Goal: Task Accomplishment & Management: Complete application form

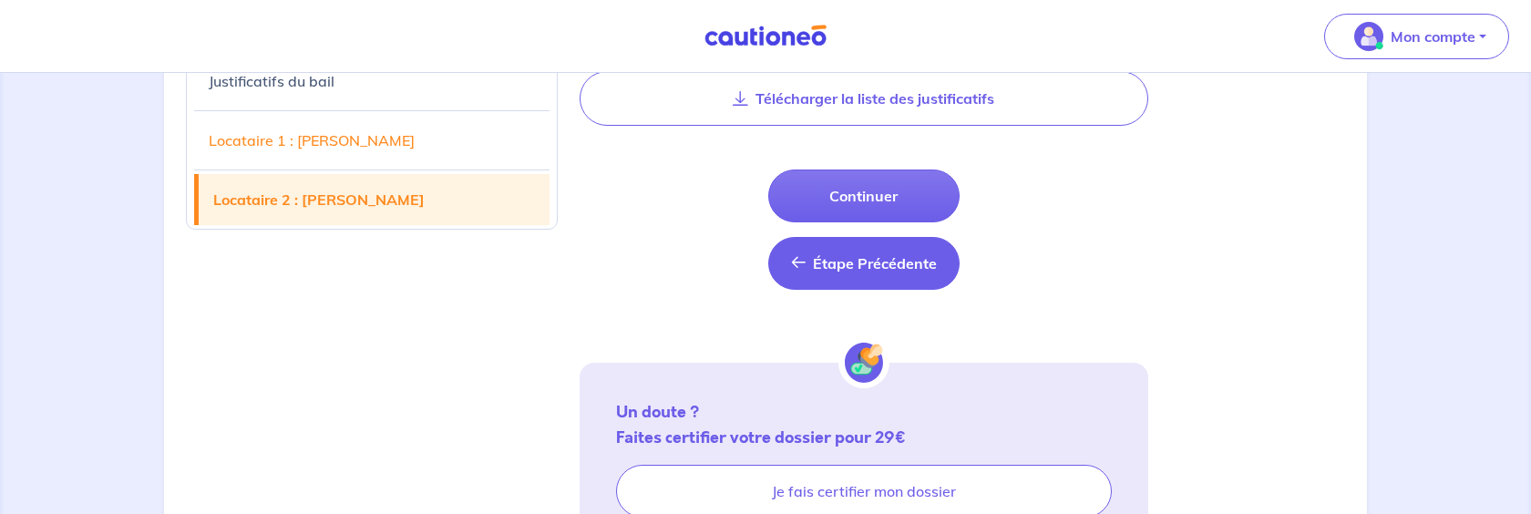
scroll to position [3024, 0]
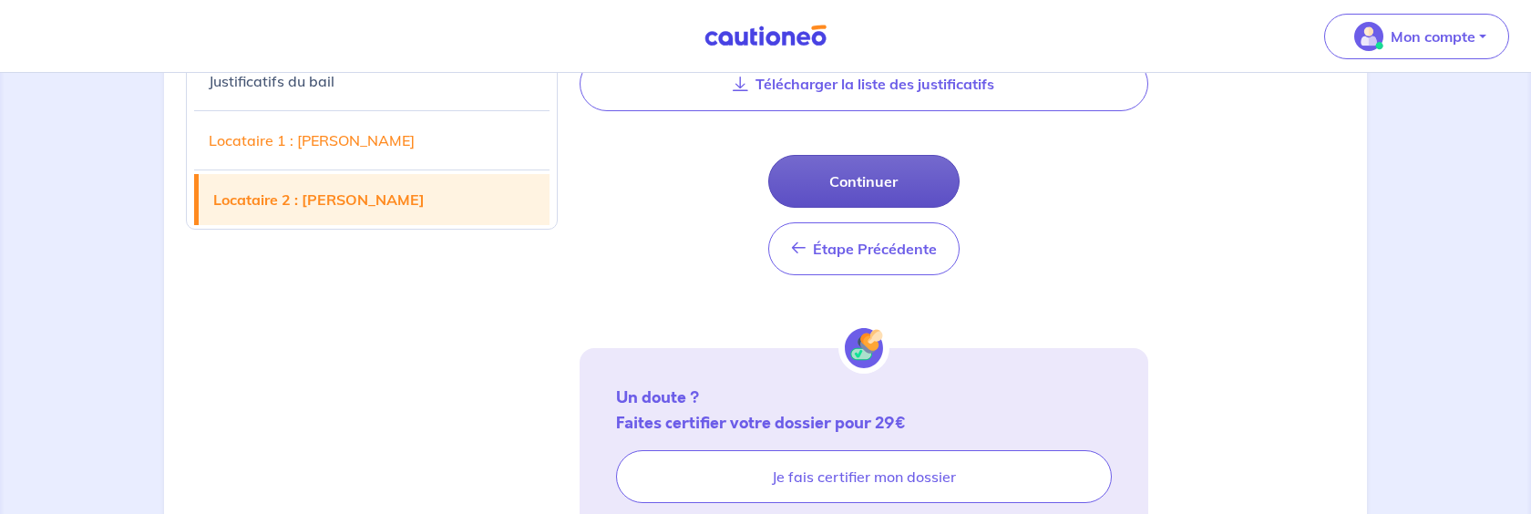
click at [888, 183] on button "Continuer" at bounding box center [863, 181] width 191 height 53
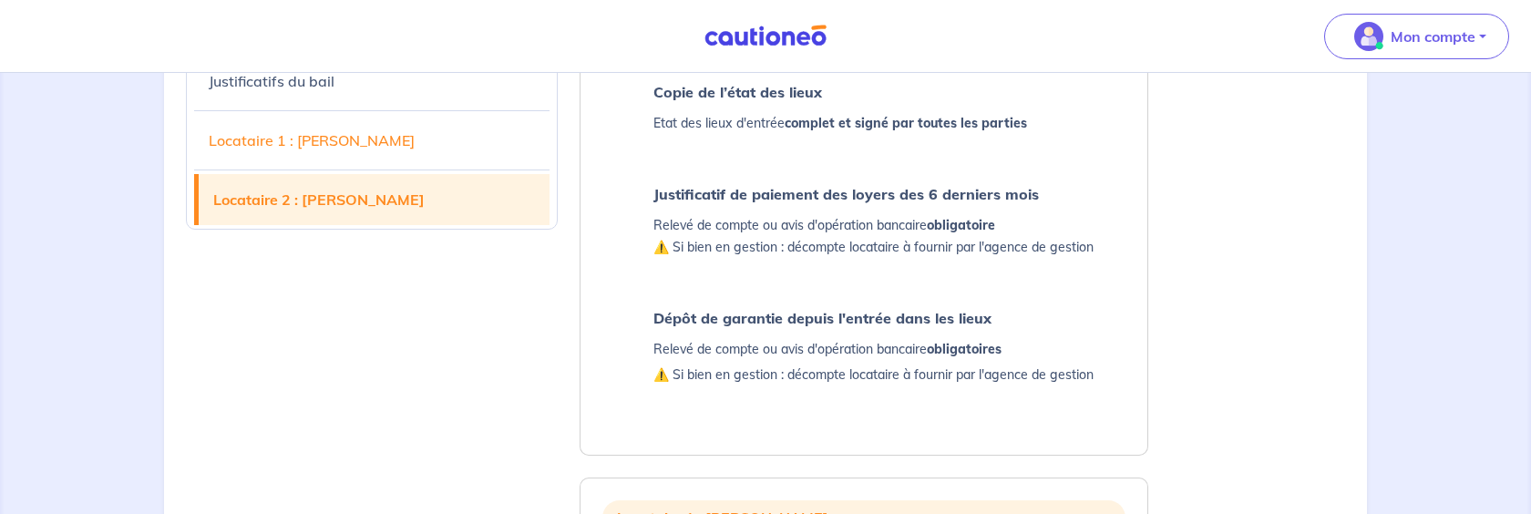
select select "FR"
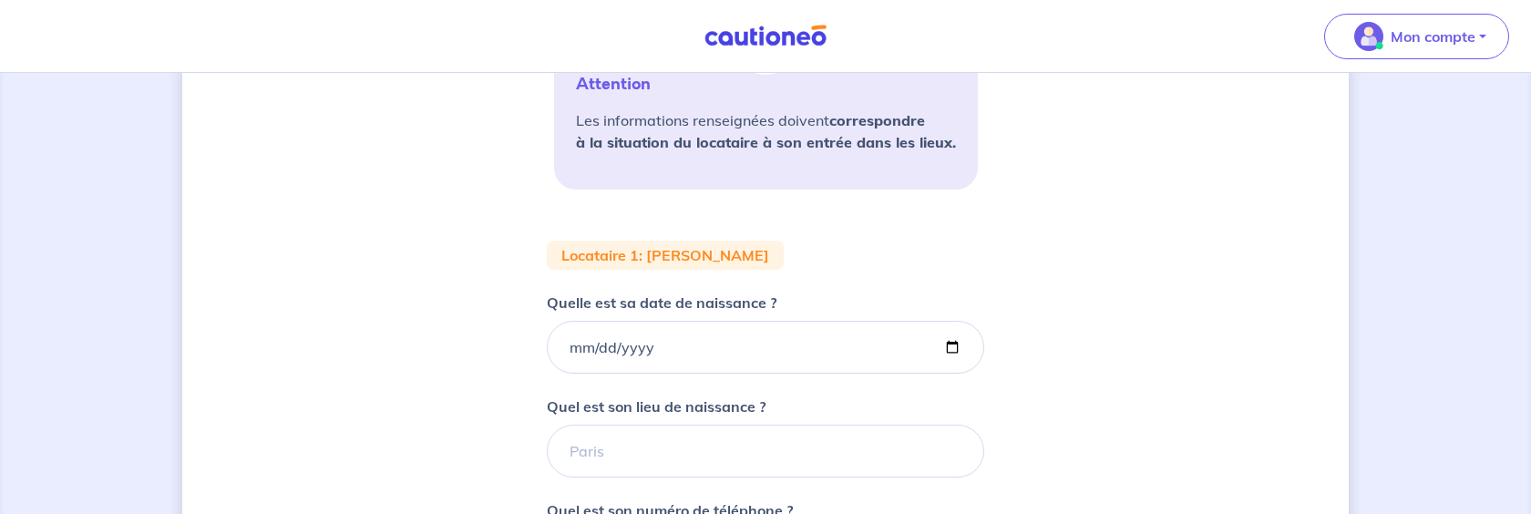
scroll to position [456, 0]
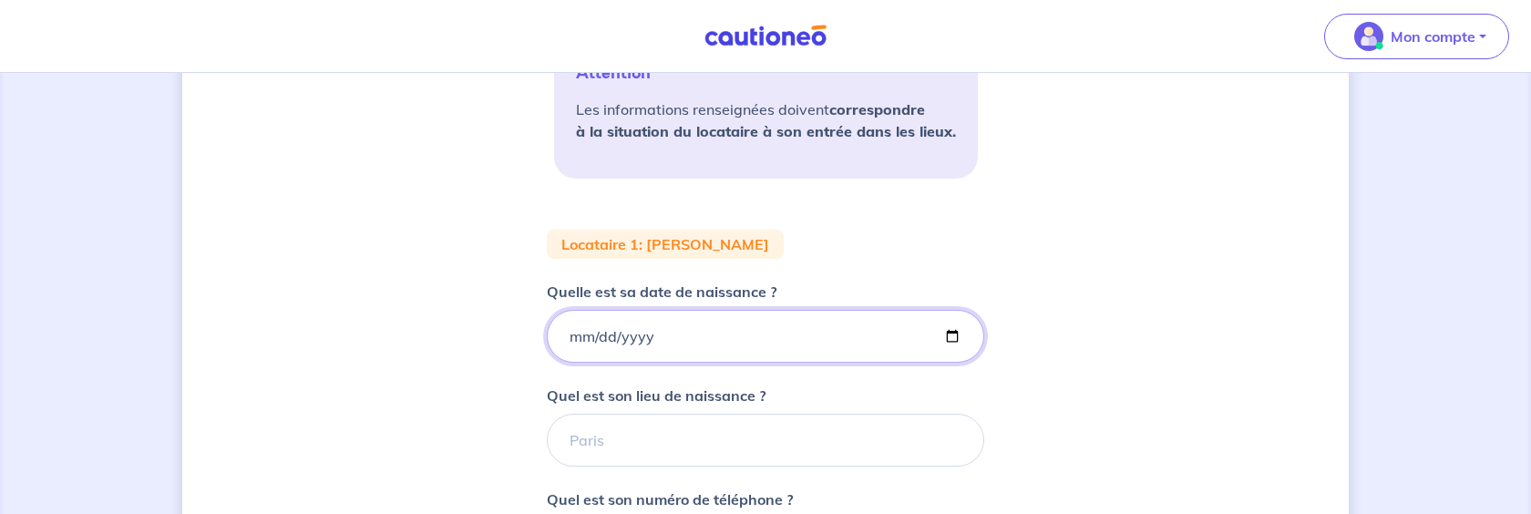
click at [788, 331] on input "Quelle est sa date de naissance ?" at bounding box center [765, 336] width 437 height 53
click at [624, 333] on input "Quelle est sa date de naissance ?" at bounding box center [765, 336] width 437 height 53
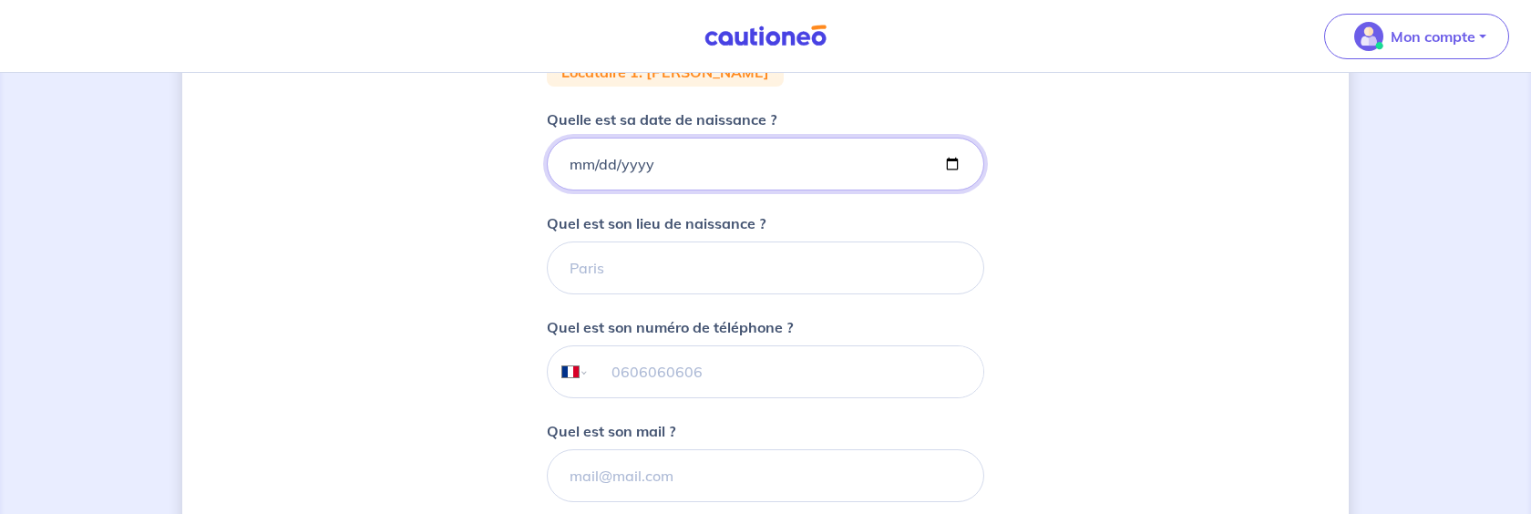
scroll to position [638, 0]
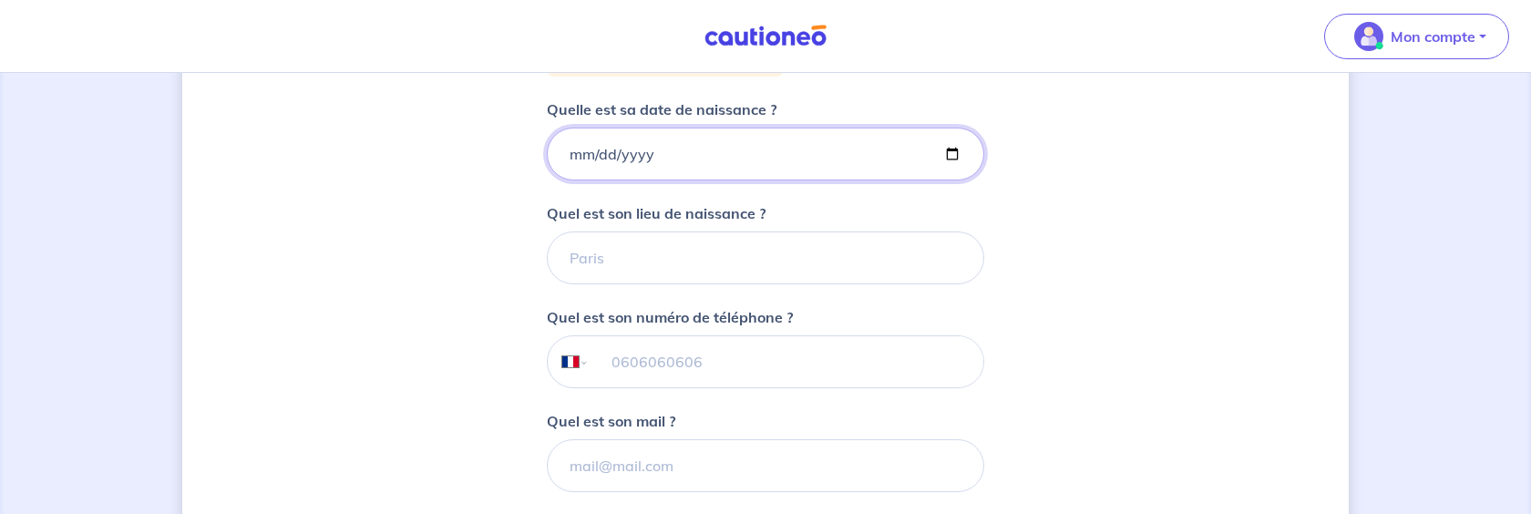
click at [562, 163] on input "Quelle est sa date de naissance ?" at bounding box center [765, 154] width 437 height 53
click at [573, 159] on input "Quelle est sa date de naissance ?" at bounding box center [765, 154] width 437 height 53
type input "[DATE]"
click at [589, 252] on input "Quel est son lieu de naissance ?" at bounding box center [765, 258] width 437 height 53
type input "Viriat"
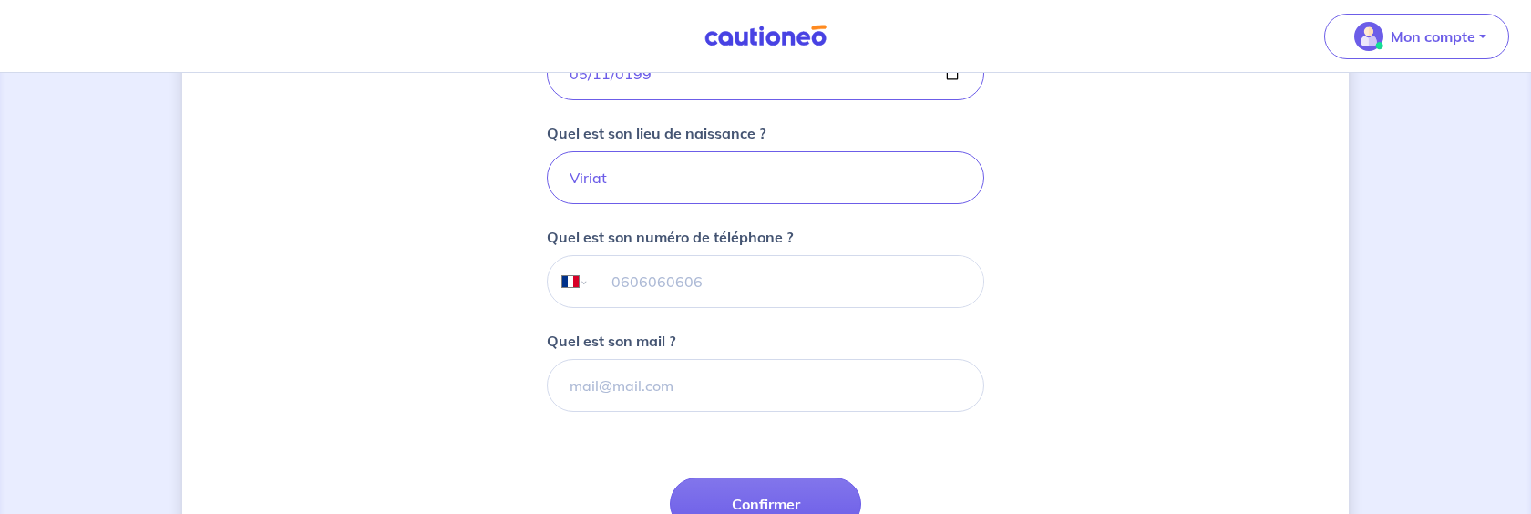
scroll to position [729, 0]
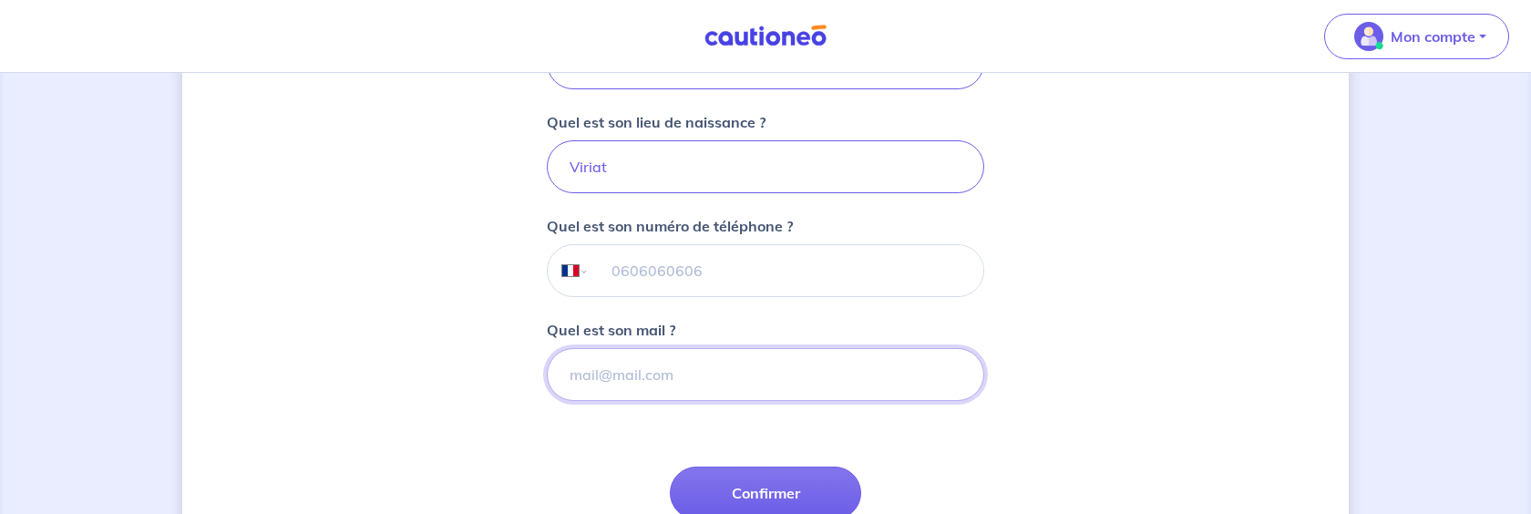
click at [668, 375] on input "Quel est son mail ?" at bounding box center [765, 374] width 437 height 53
click at [624, 376] on input "Quel est son mail ?" at bounding box center [765, 374] width 437 height 53
paste input "[DOMAIN_NAME][EMAIL_ADDRESS][DOMAIN_NAME]"
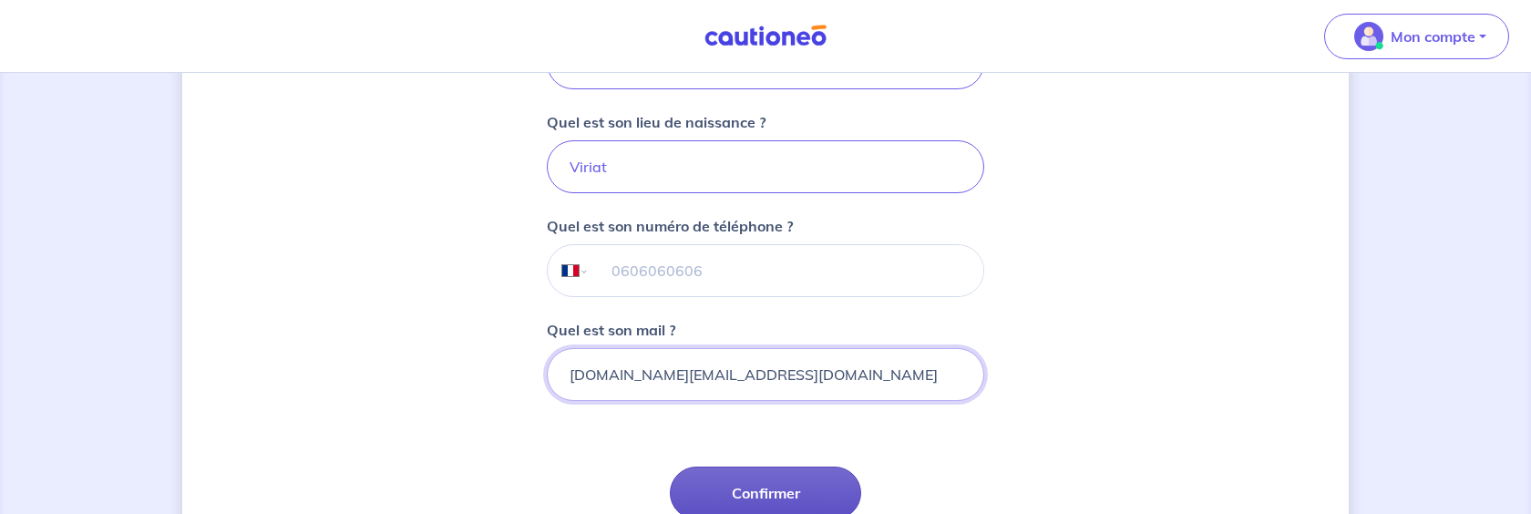
type input "[DOMAIN_NAME][EMAIL_ADDRESS][DOMAIN_NAME]"
click at [790, 478] on button "Confirmer" at bounding box center [765, 493] width 191 height 53
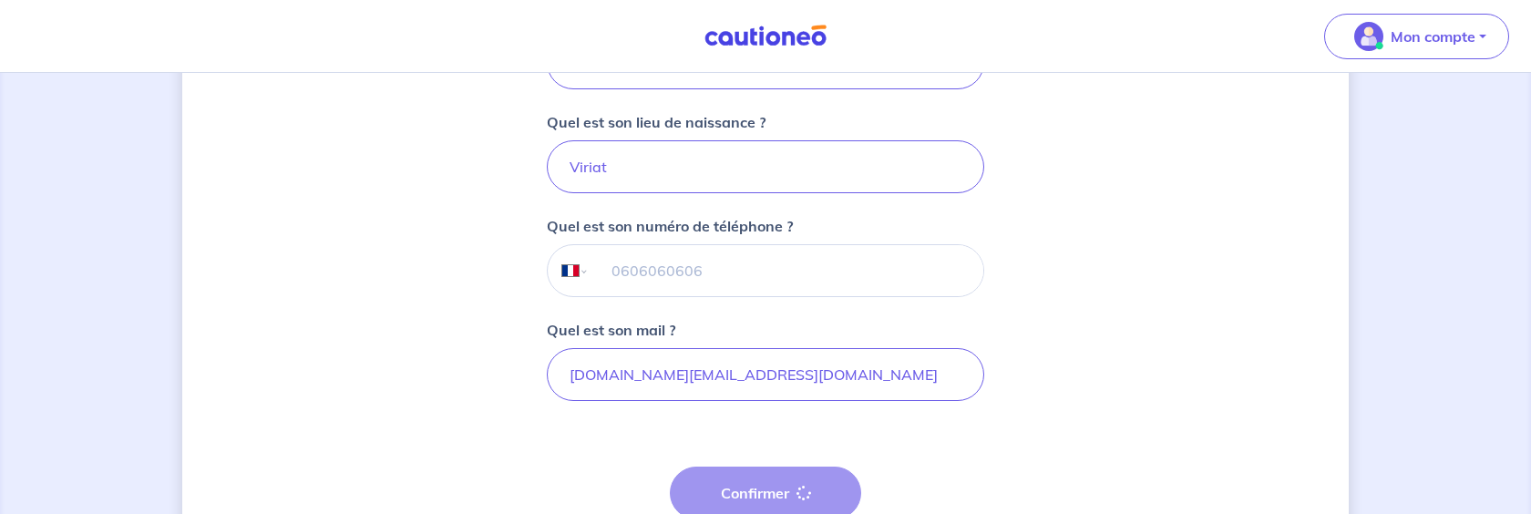
select select "FR"
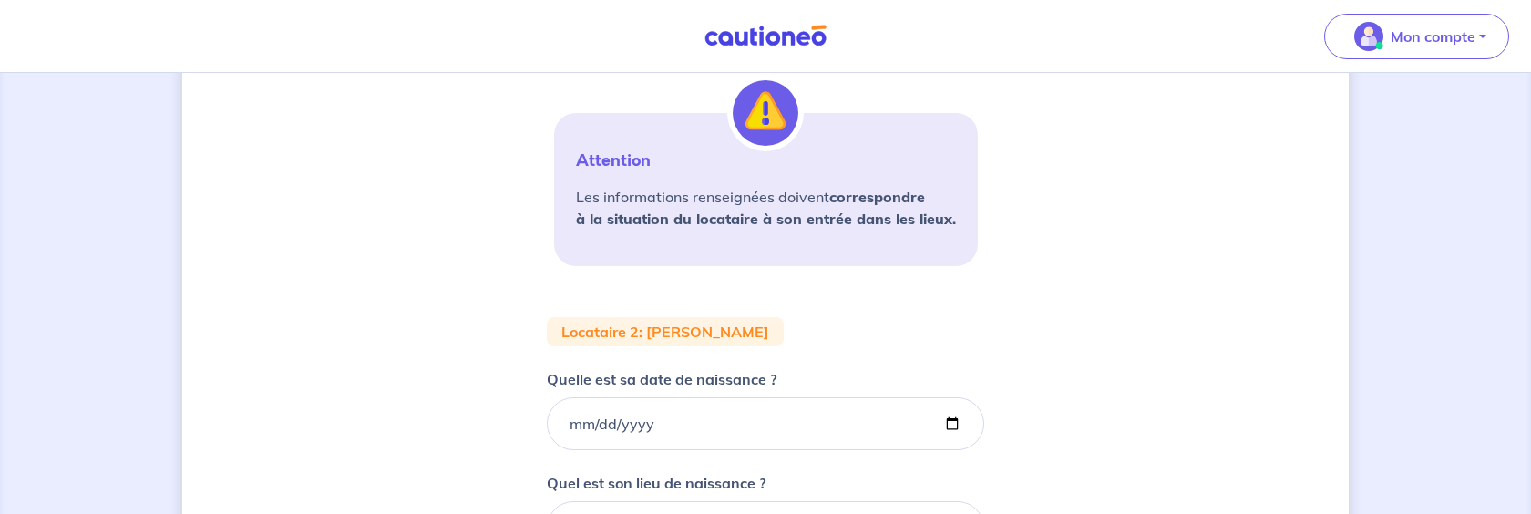
scroll to position [456, 0]
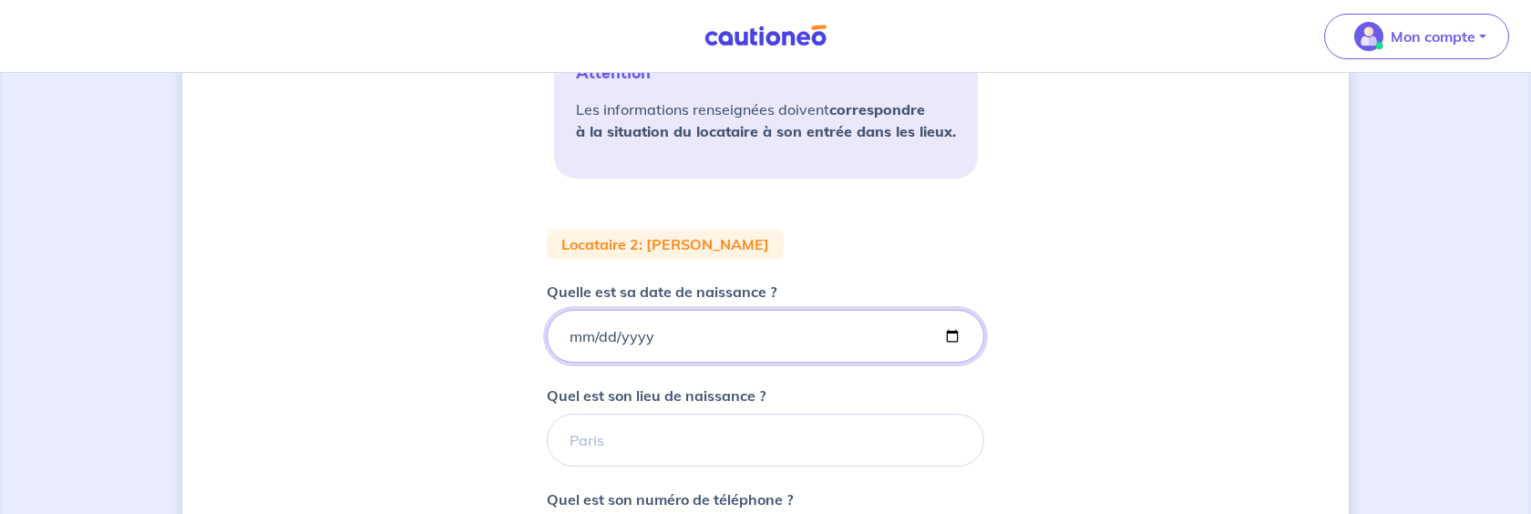
click at [571, 334] on input "Quelle est sa date de naissance ?" at bounding box center [765, 336] width 437 height 53
click at [597, 332] on input "Quelle est sa date de naissance ?" at bounding box center [765, 336] width 437 height 53
click at [572, 333] on input "Quelle est sa date de naissance ?" at bounding box center [765, 336] width 437 height 53
type input "[DATE]"
click at [582, 438] on input "Quel est son lieu de naissance ?" at bounding box center [765, 440] width 437 height 53
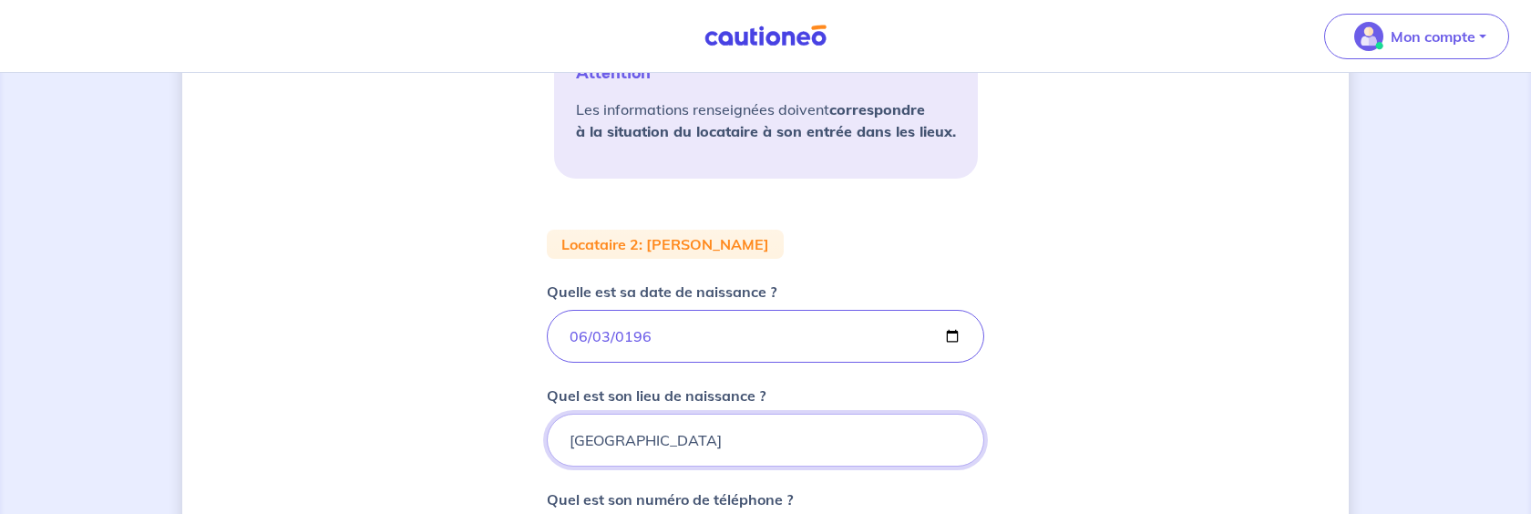
type input "[GEOGRAPHIC_DATA]"
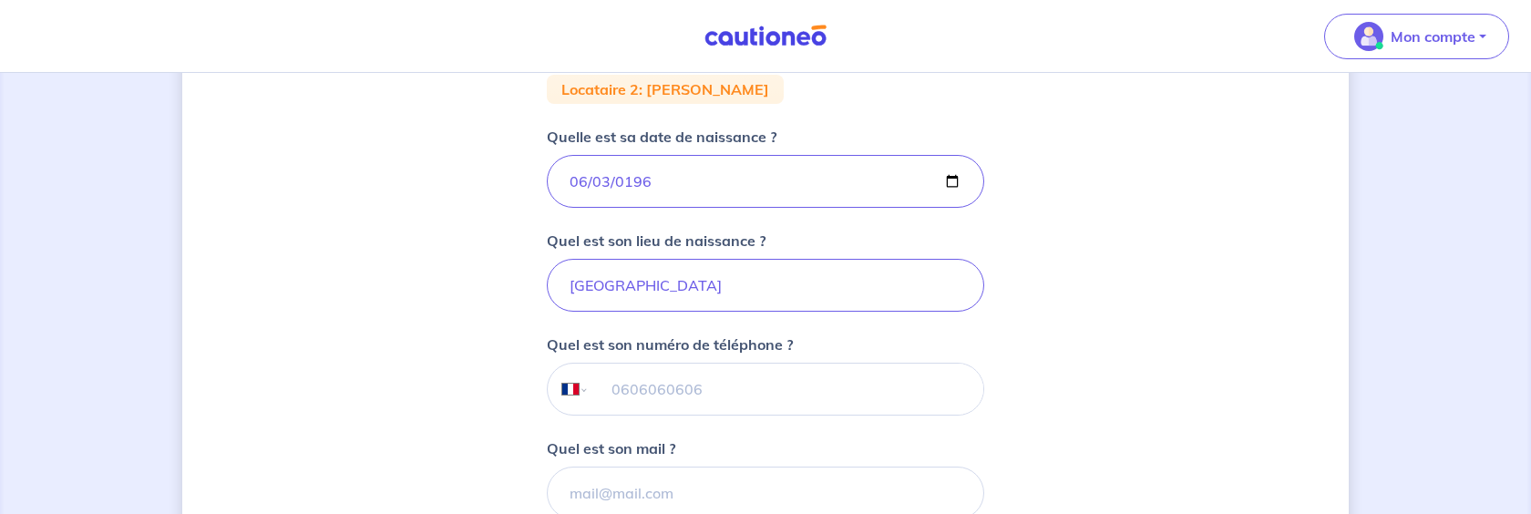
scroll to position [638, 0]
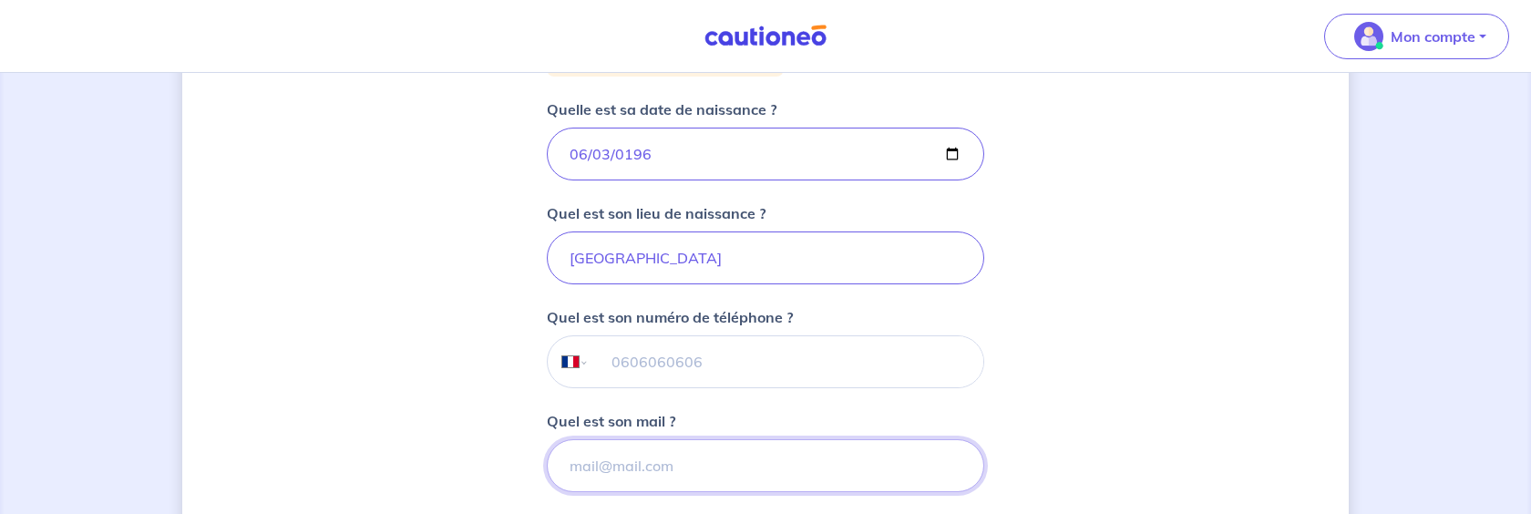
click at [653, 468] on input "Quel est son mail ?" at bounding box center [765, 465] width 437 height 53
paste input "[PERSON_NAME][EMAIL_ADDRESS][DOMAIN_NAME]"
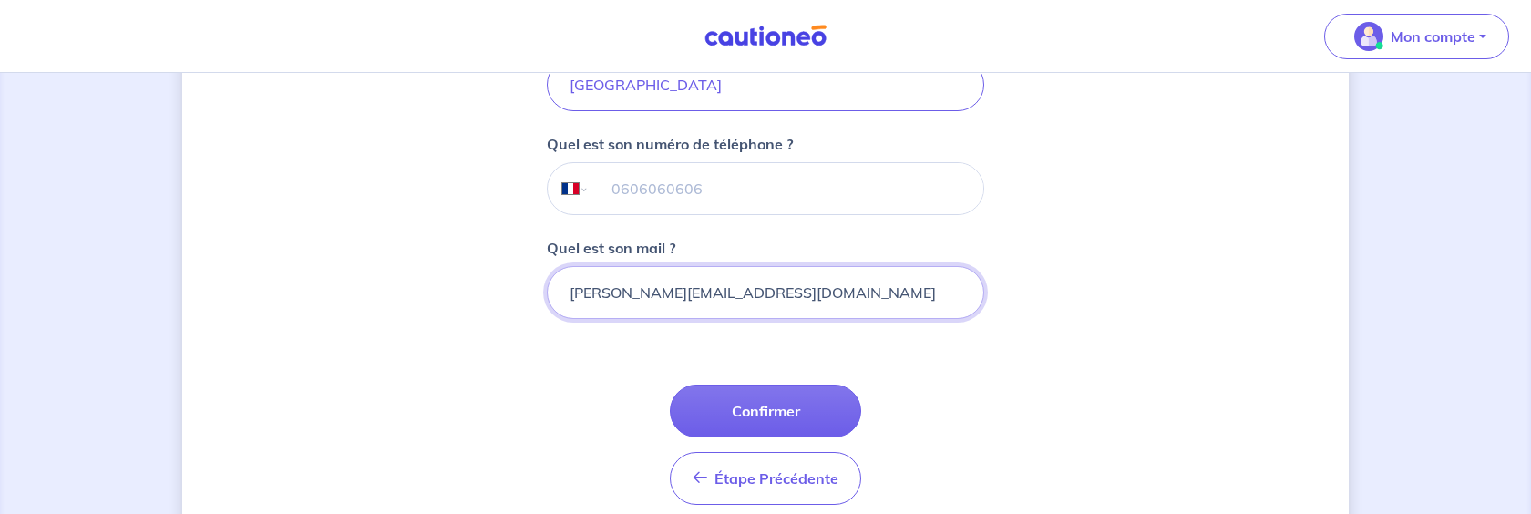
scroll to position [820, 0]
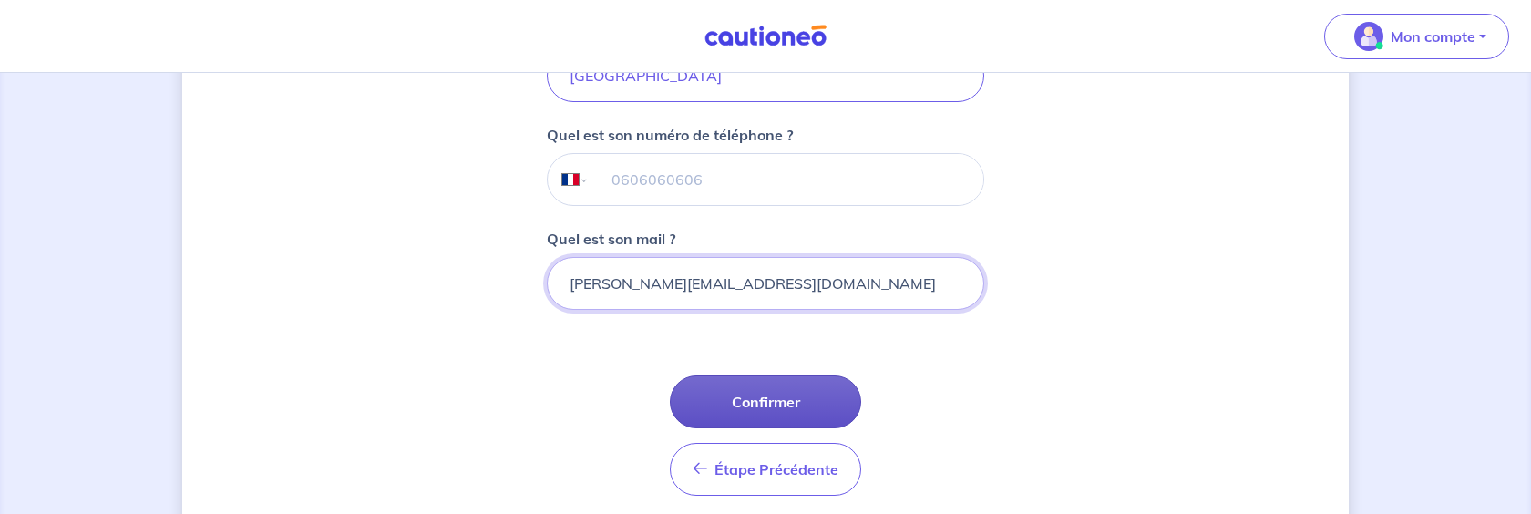
type input "[PERSON_NAME][EMAIL_ADDRESS][DOMAIN_NAME]"
click at [822, 393] on button "Confirmer" at bounding box center [765, 402] width 191 height 53
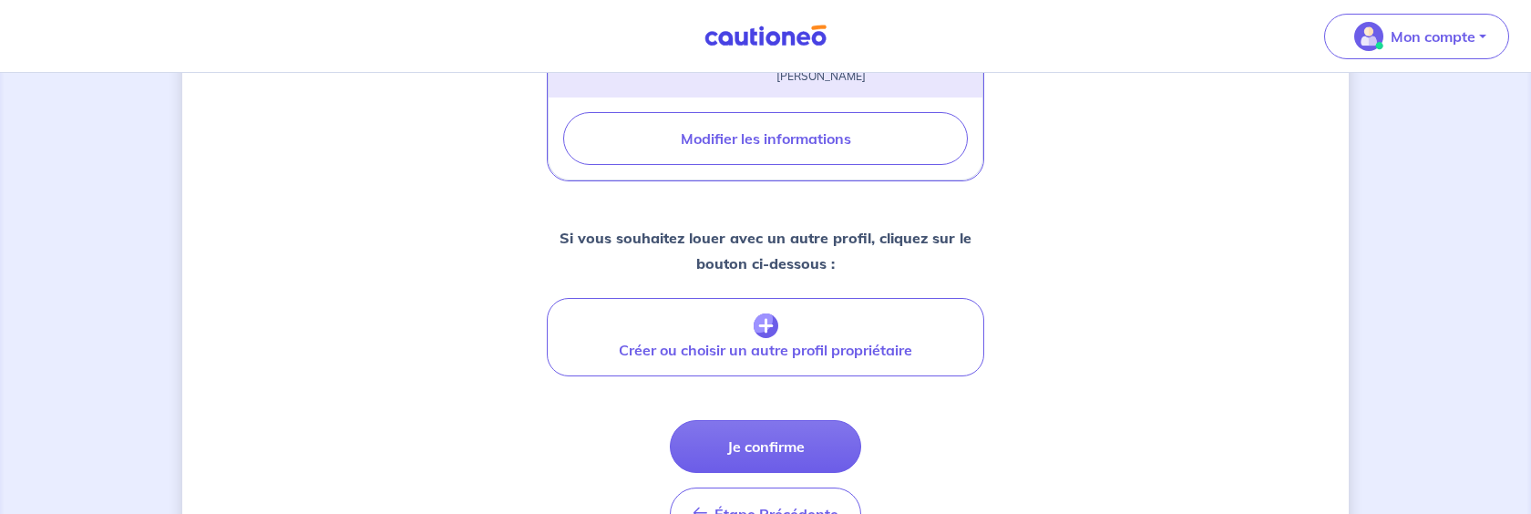
scroll to position [747, 0]
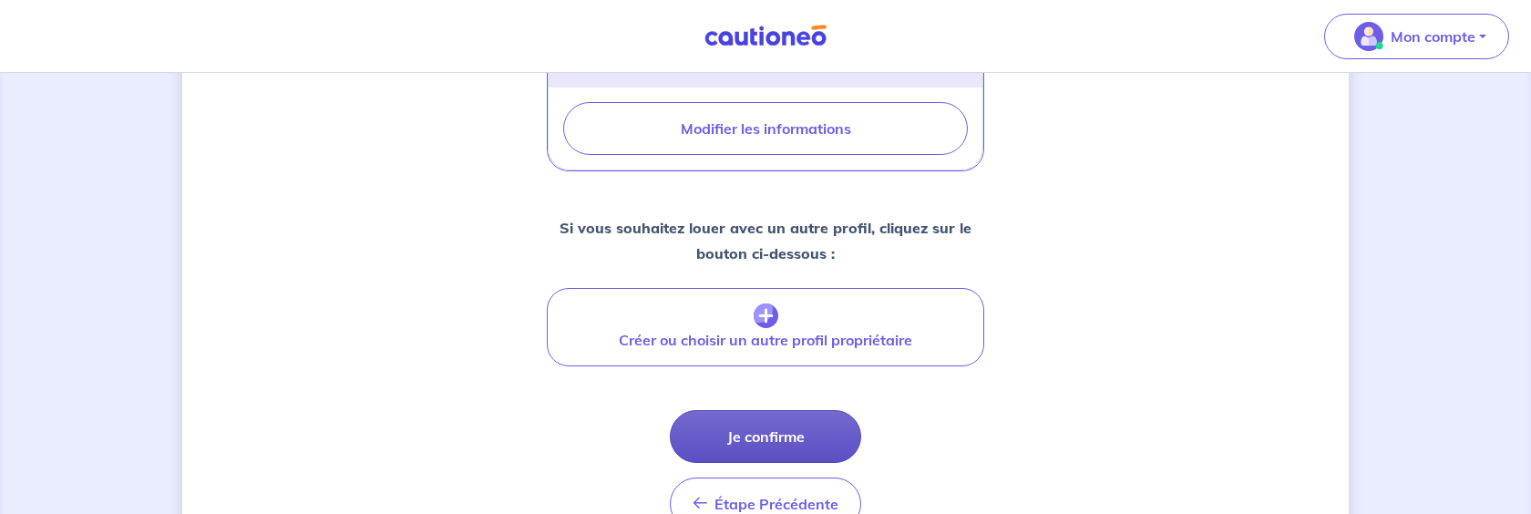
click at [802, 411] on button "Je confirme" at bounding box center [765, 436] width 191 height 53
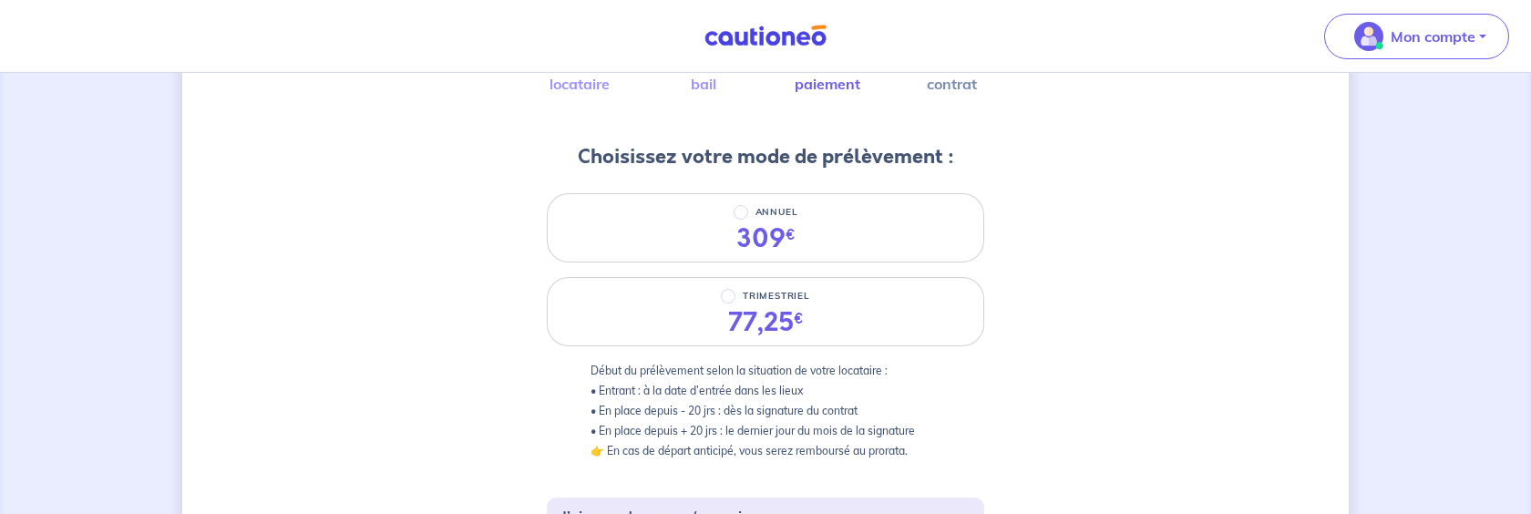
scroll to position [182, 0]
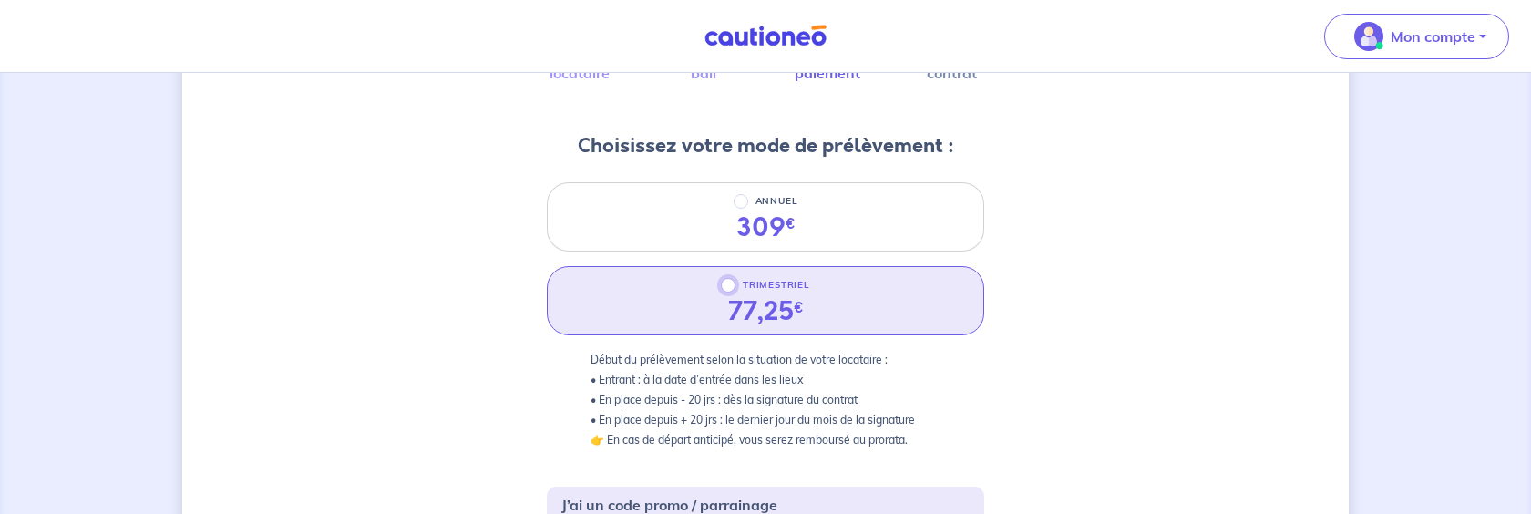
click at [721, 288] on input "TRIMESTRIEL" at bounding box center [728, 285] width 15 height 15
radio input "true"
click at [1160, 350] on div "3 4 Informations locataire Informations bail Informations paiement Signature co…" at bounding box center [765, 505] width 1167 height 1185
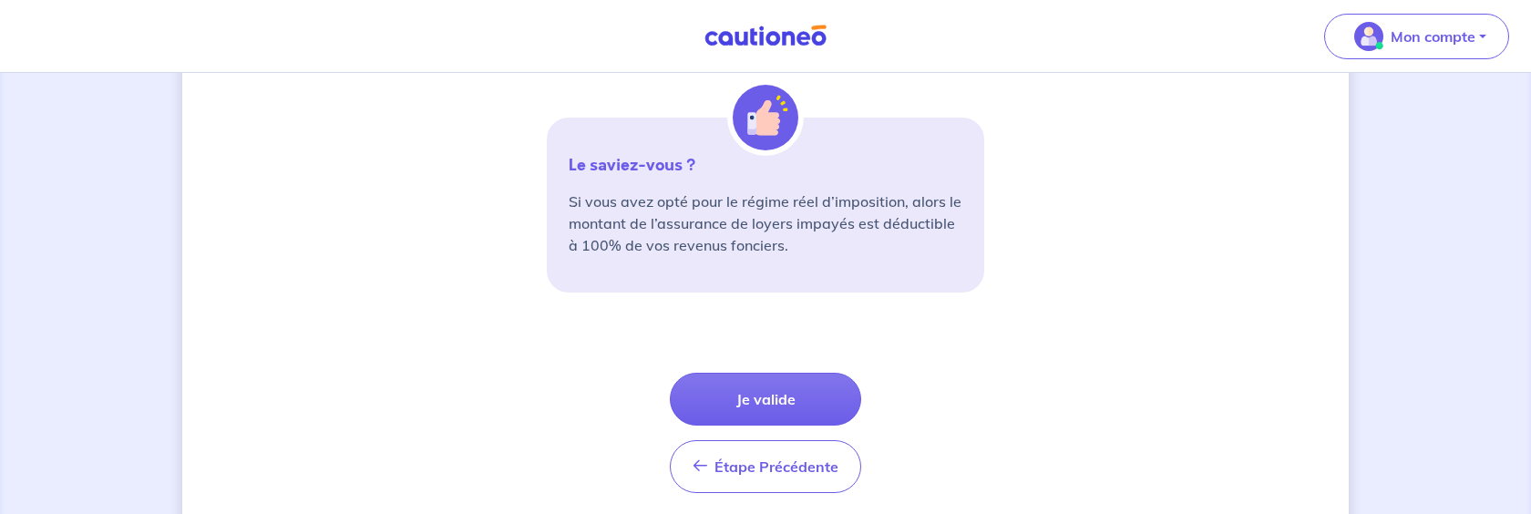
scroll to position [729, 0]
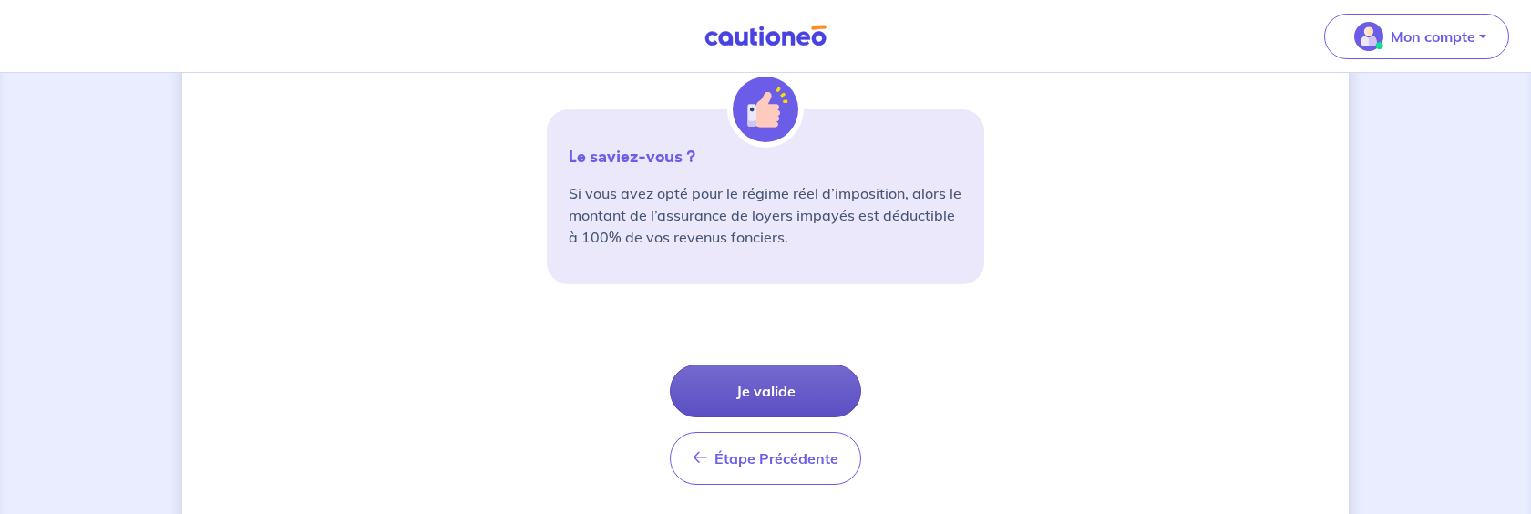
click at [789, 389] on button "Je valide" at bounding box center [765, 391] width 191 height 53
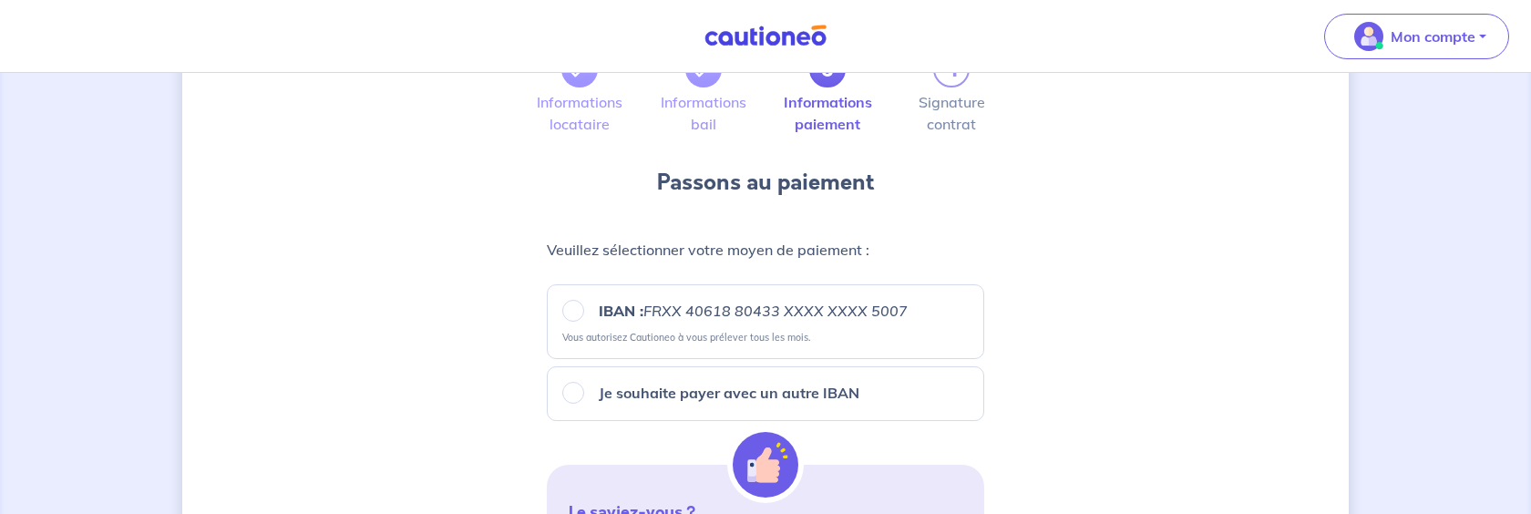
scroll to position [182, 0]
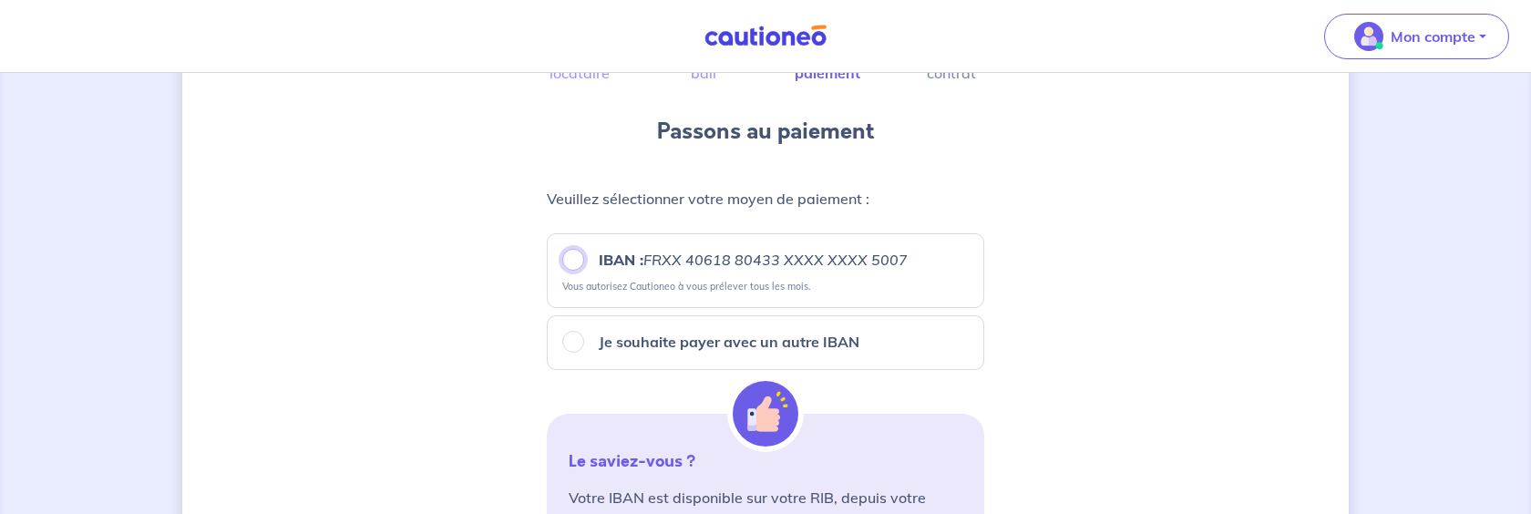
click at [569, 265] on input "IBAN : FRXX [FINANCIAL_ID] XXXX XXXX 5007" at bounding box center [573, 260] width 22 height 22
radio input "true"
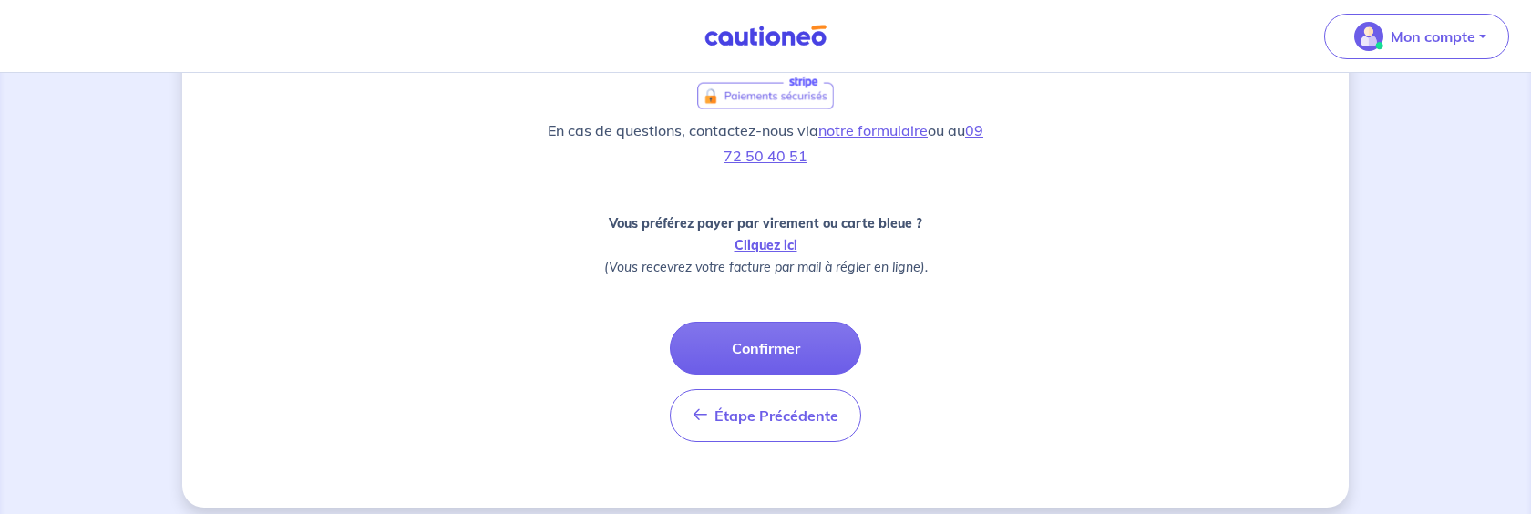
scroll to position [729, 0]
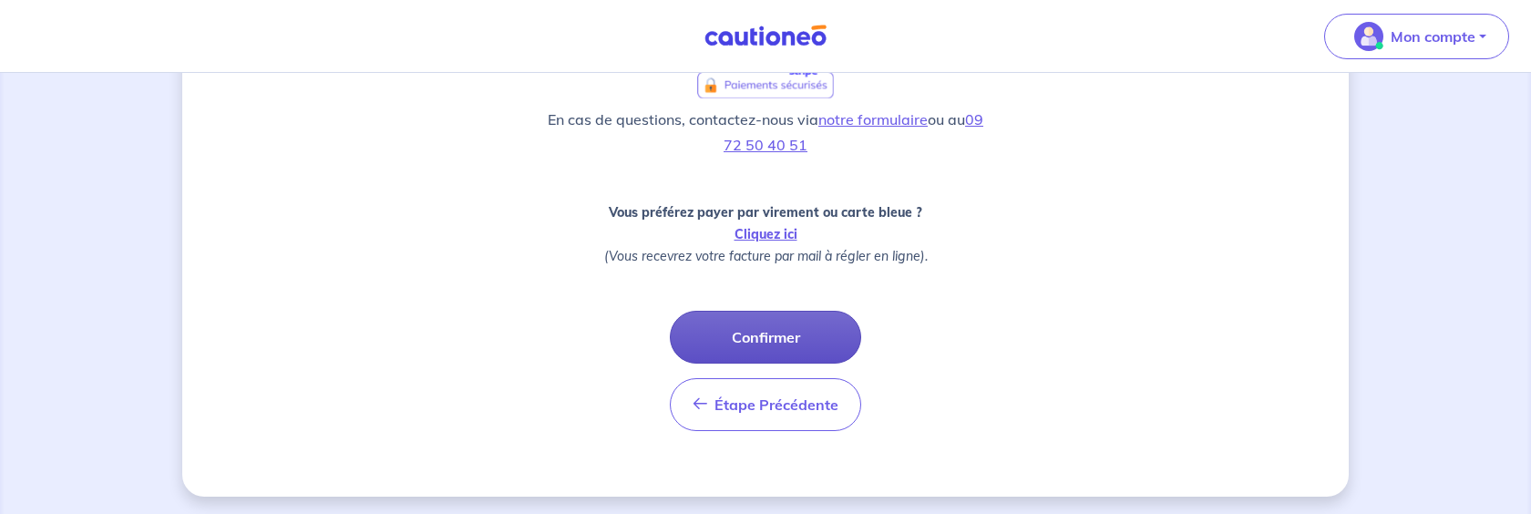
click at [820, 332] on button "Confirmer" at bounding box center [765, 337] width 191 height 53
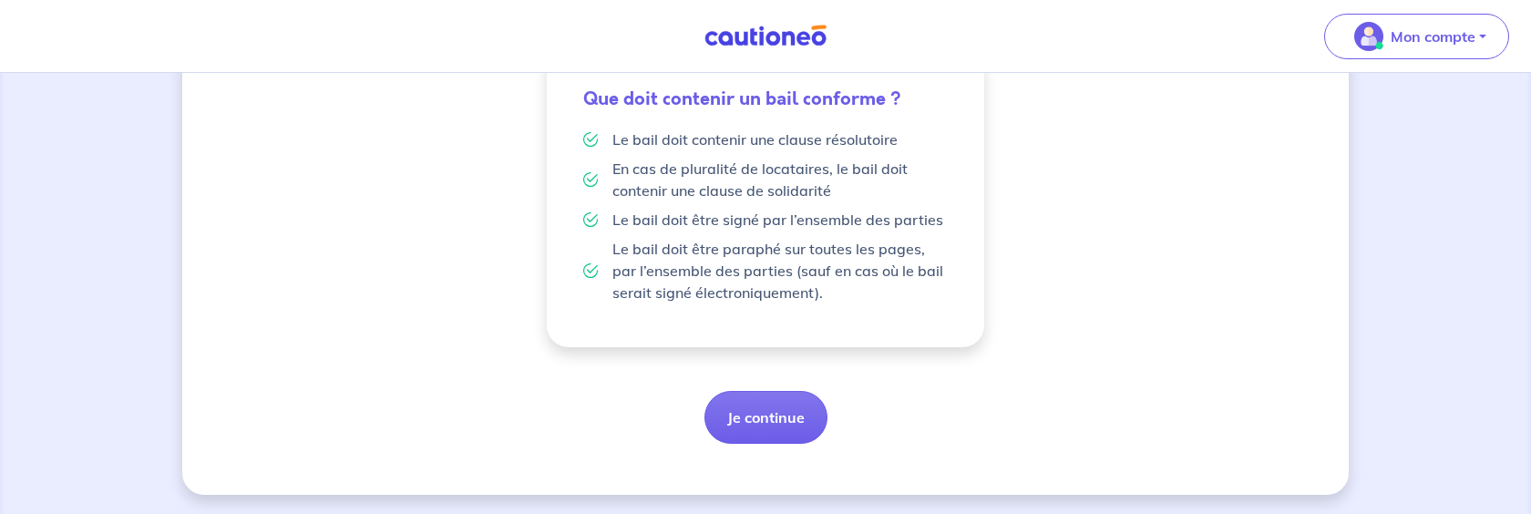
scroll to position [487, 0]
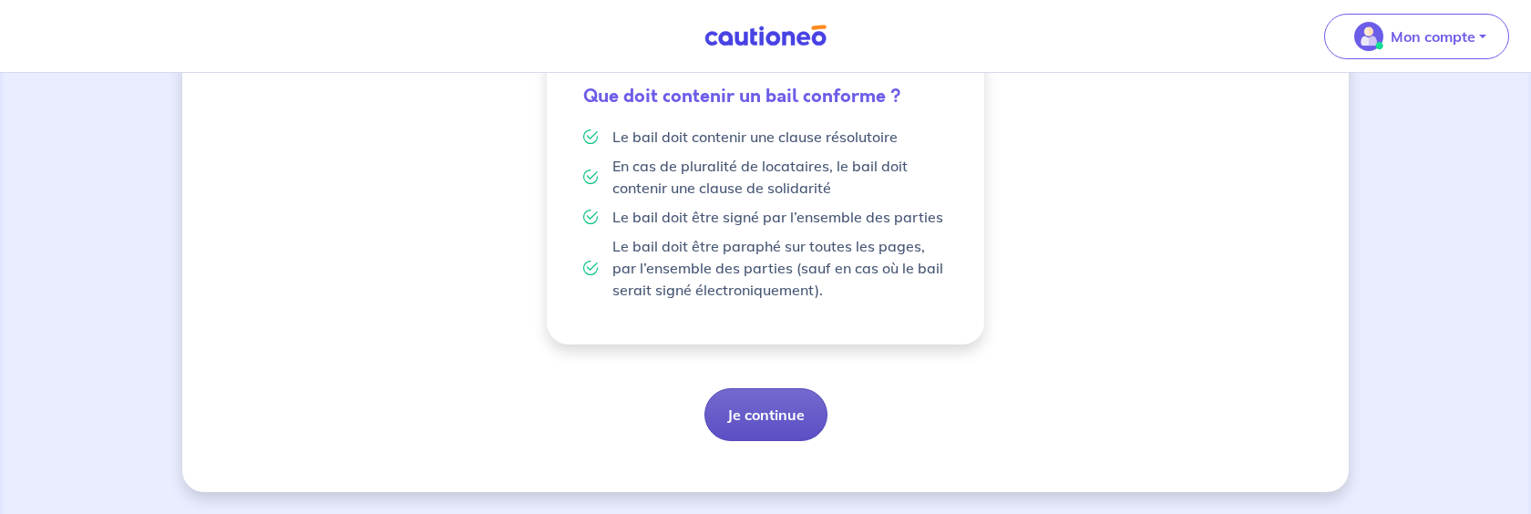
click at [819, 421] on button "Je continue" at bounding box center [766, 414] width 123 height 53
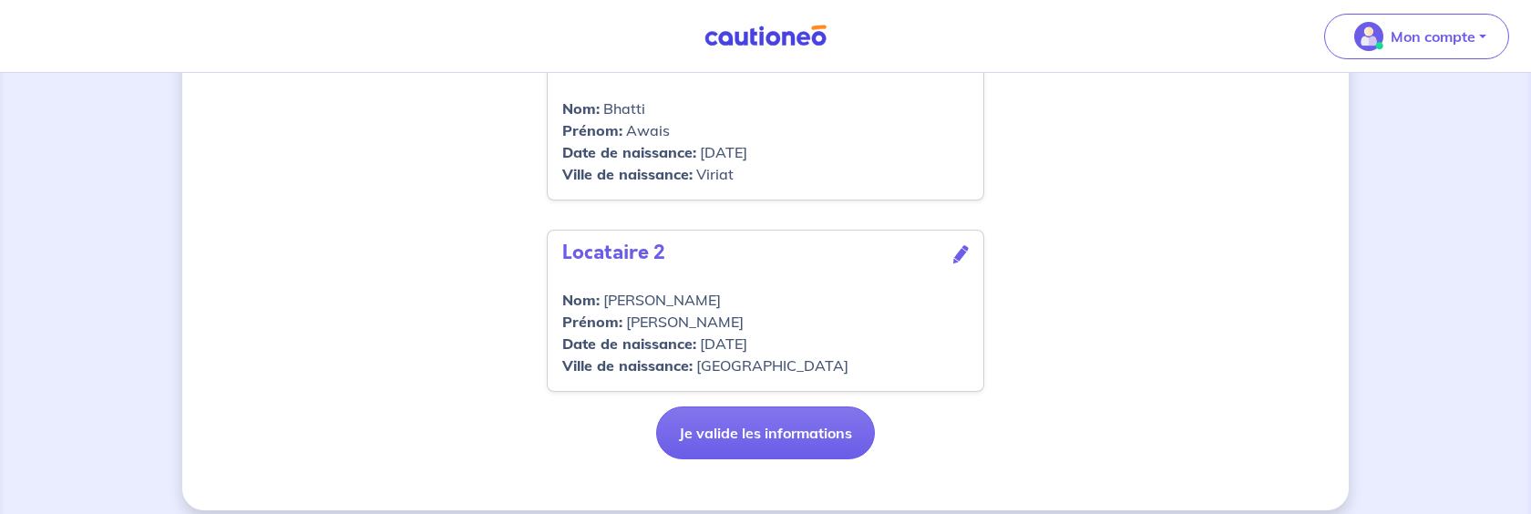
scroll to position [939, 0]
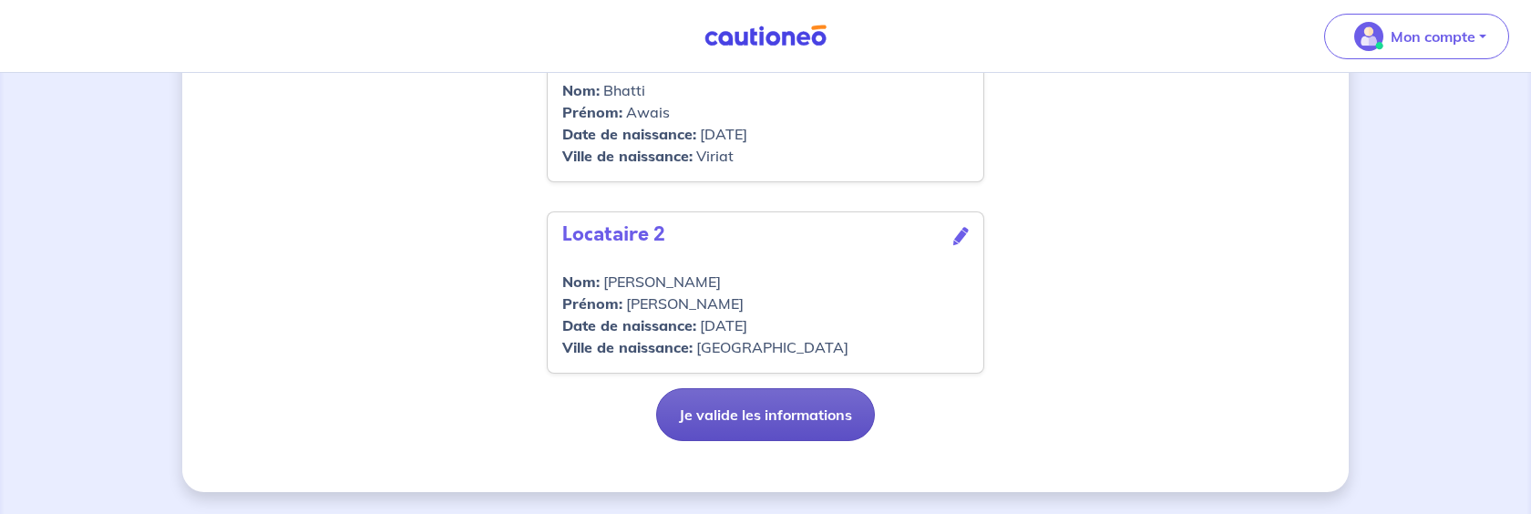
click at [807, 407] on button "Je valide les informations" at bounding box center [765, 414] width 219 height 53
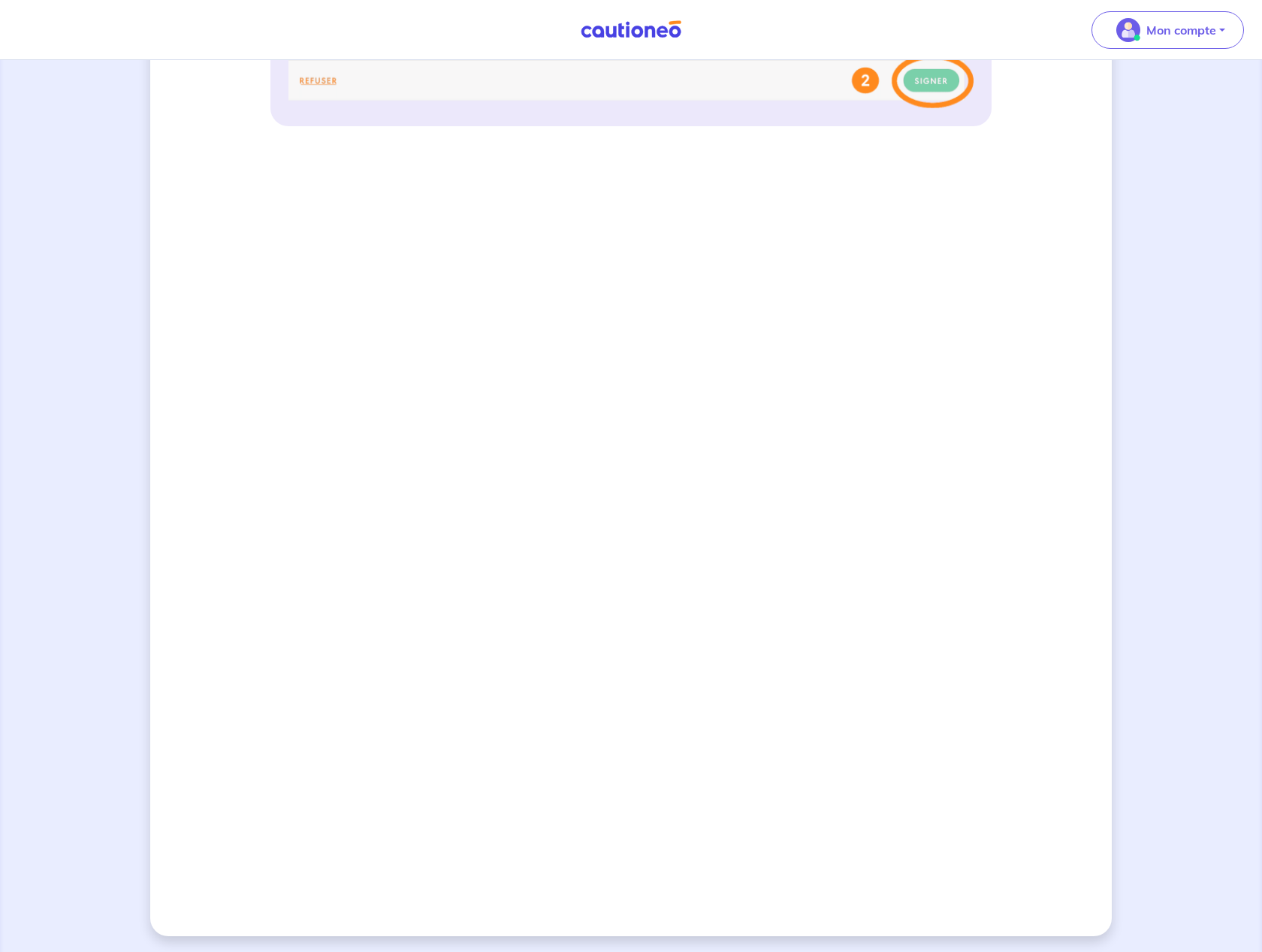
scroll to position [929, 0]
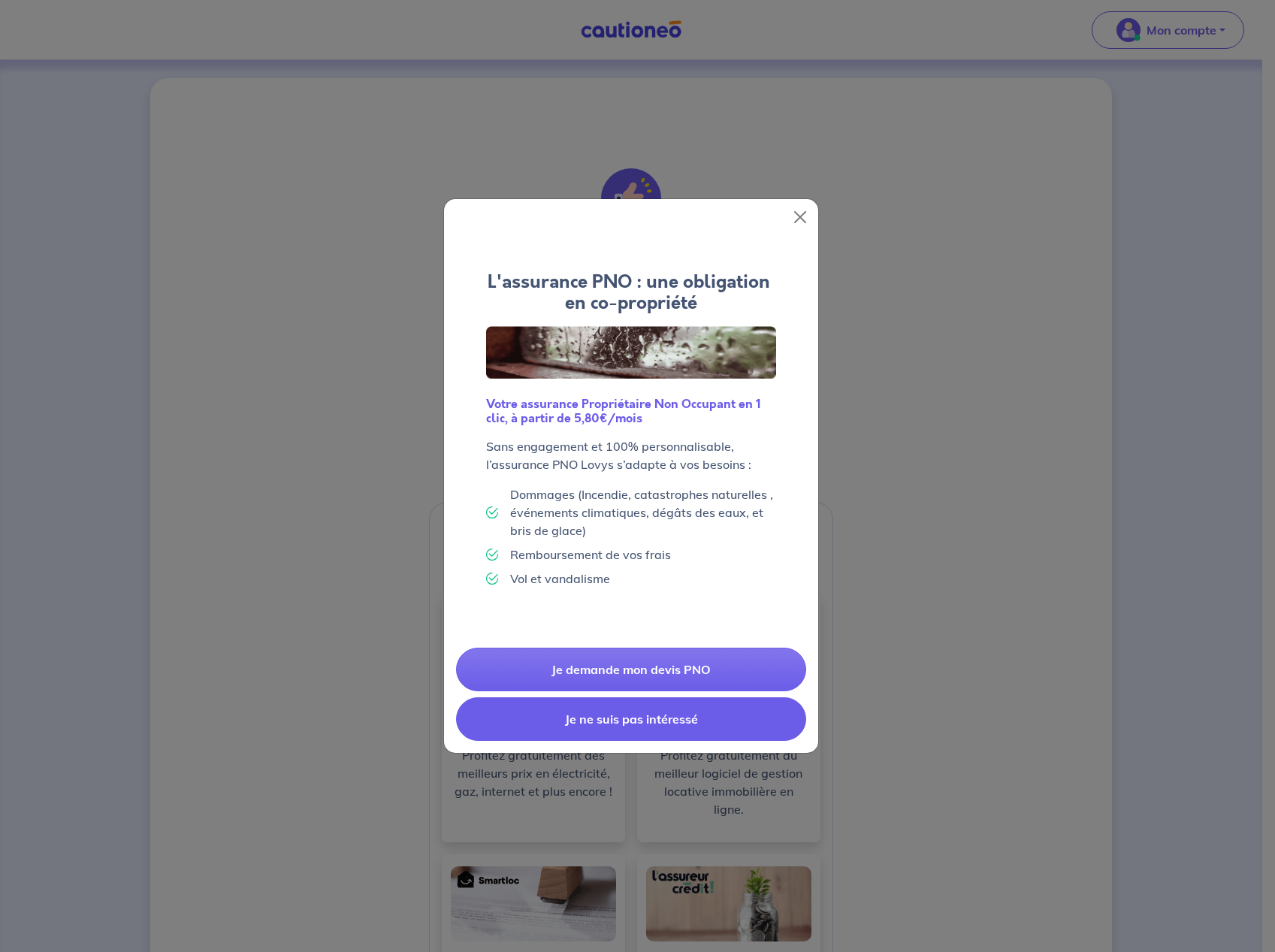
click at [649, 423] on button "Je ne suis pas intéressé" at bounding box center [630, 719] width 350 height 44
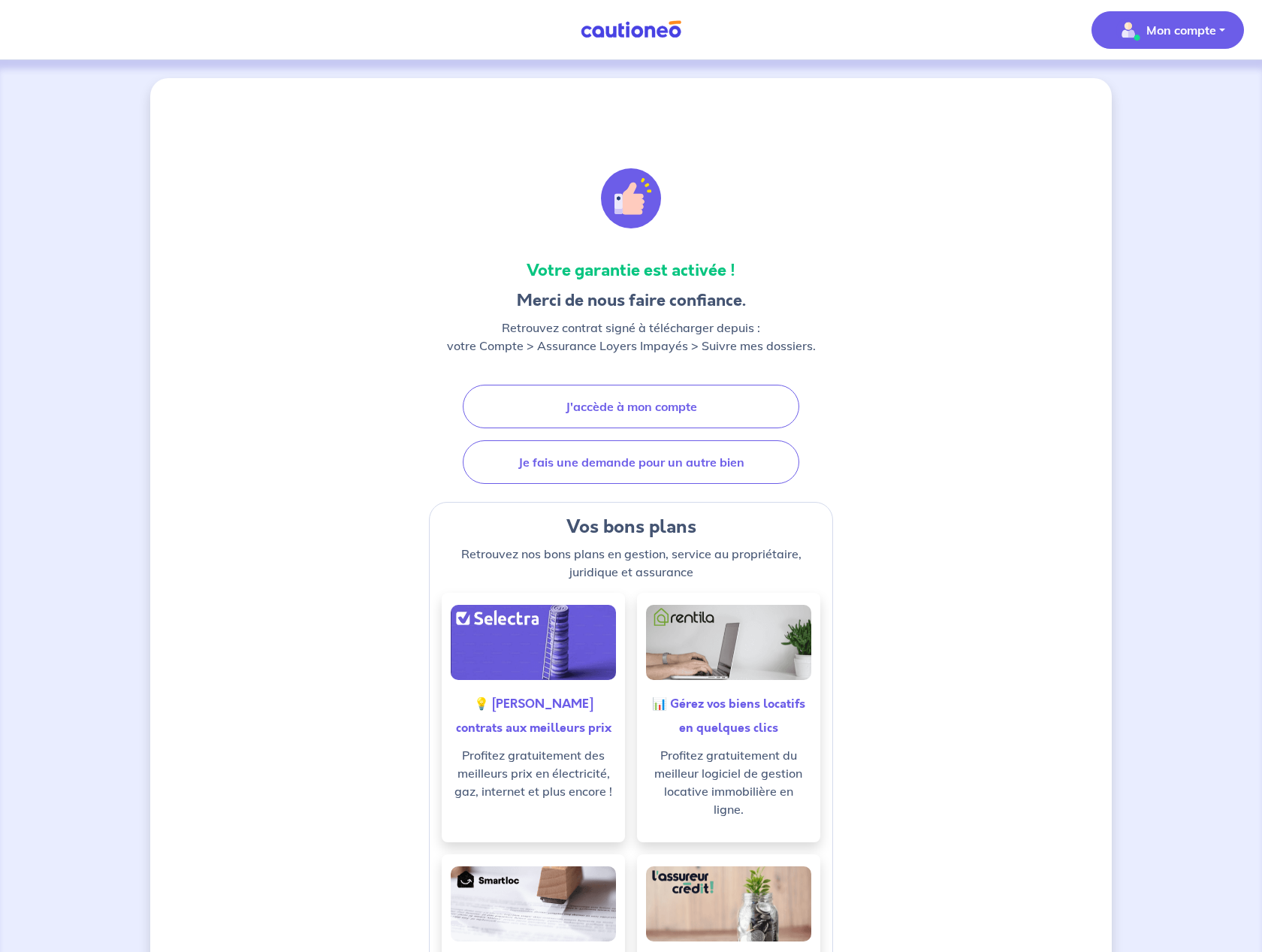
click at [1176, 37] on p "Mon compte" at bounding box center [1181, 30] width 70 height 18
click at [206, 12] on nav "Mon compte Mes informations Me déconnecter Me déconnecter" at bounding box center [631, 30] width 1262 height 60
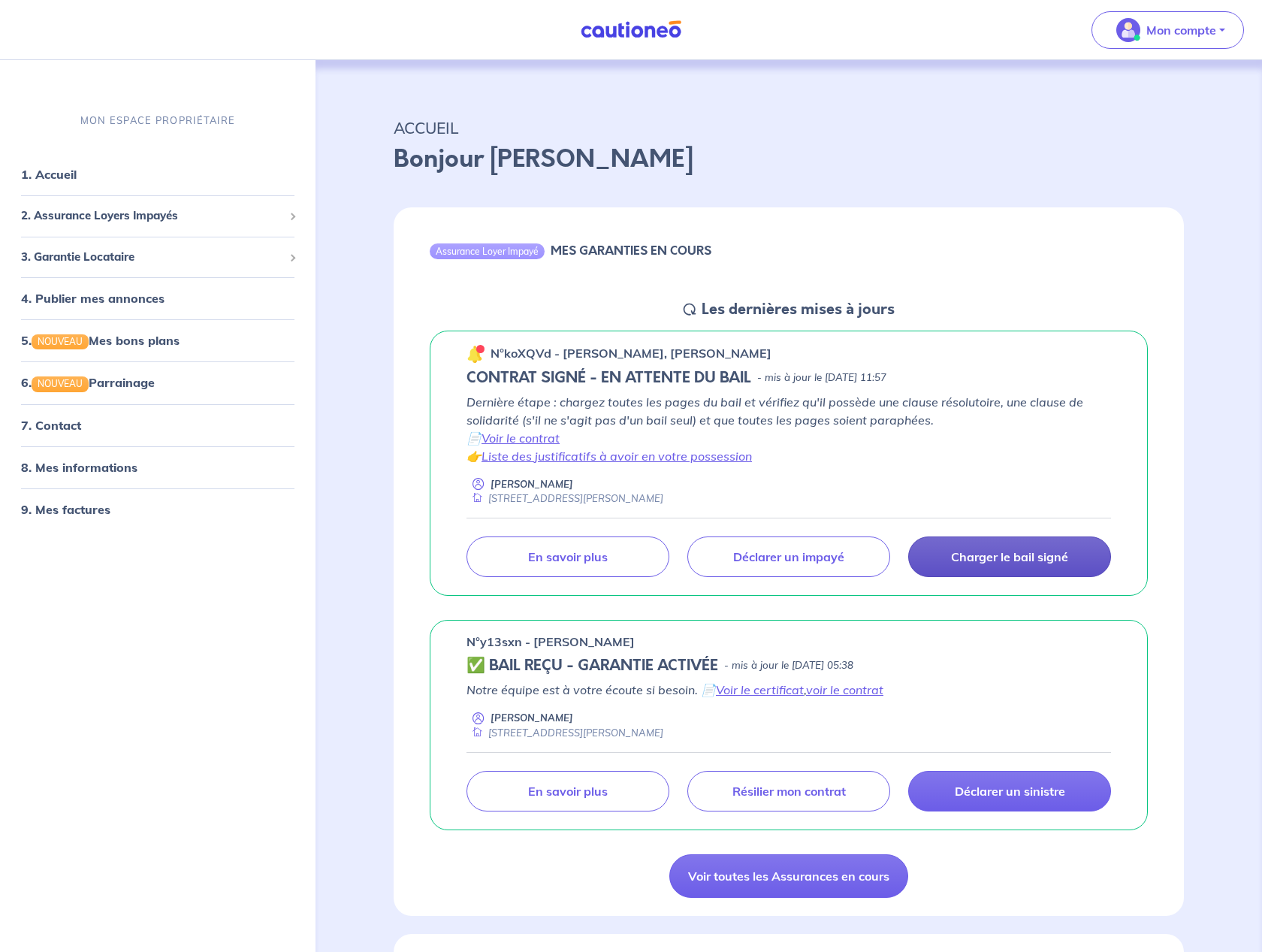
click at [983, 575] on link "Charger le bail signé" at bounding box center [1010, 556] width 203 height 40
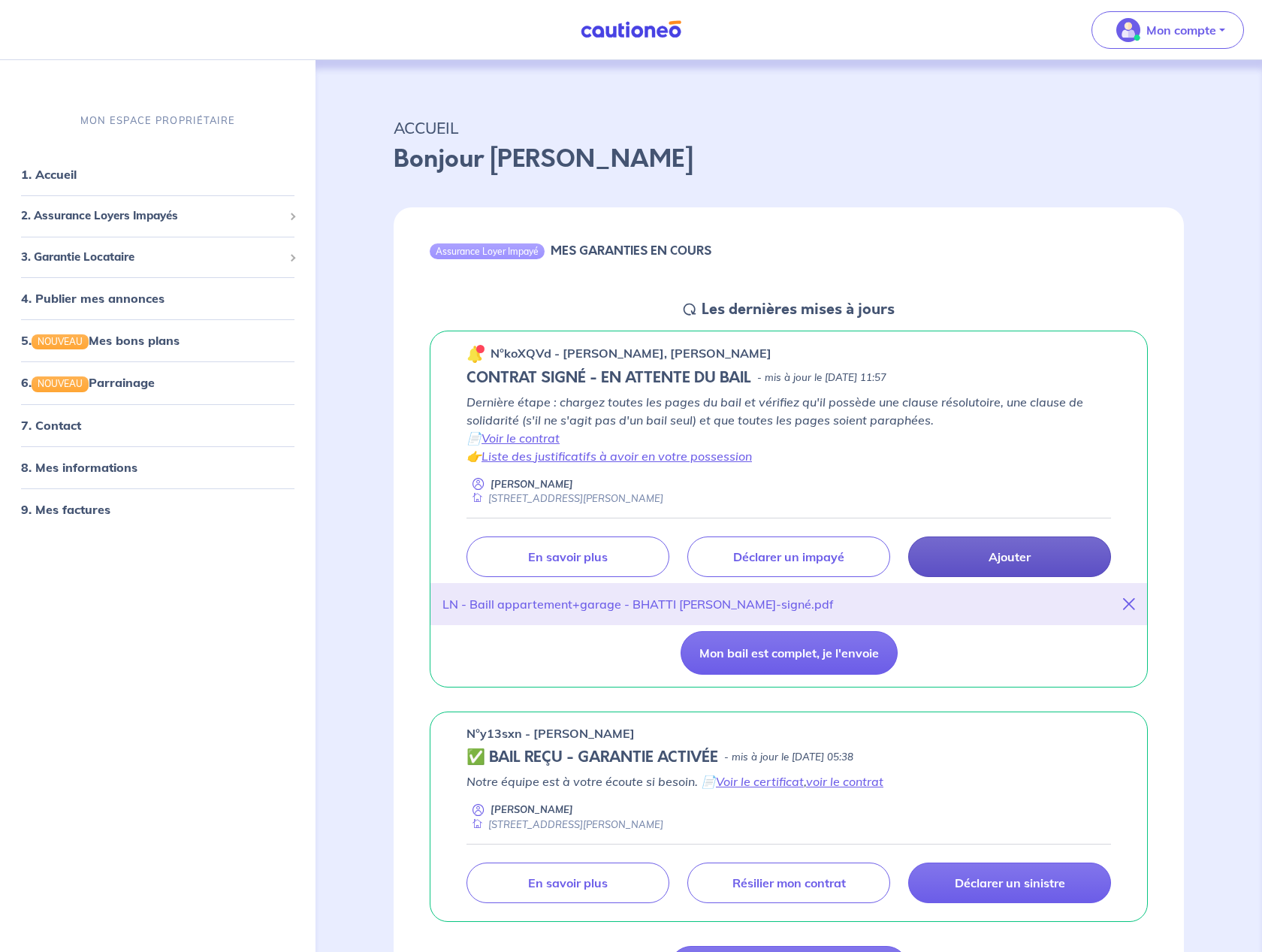
click at [1074, 565] on link "Ajouter" at bounding box center [1010, 556] width 203 height 40
click at [1131, 603] on icon at bounding box center [1129, 604] width 12 height 12
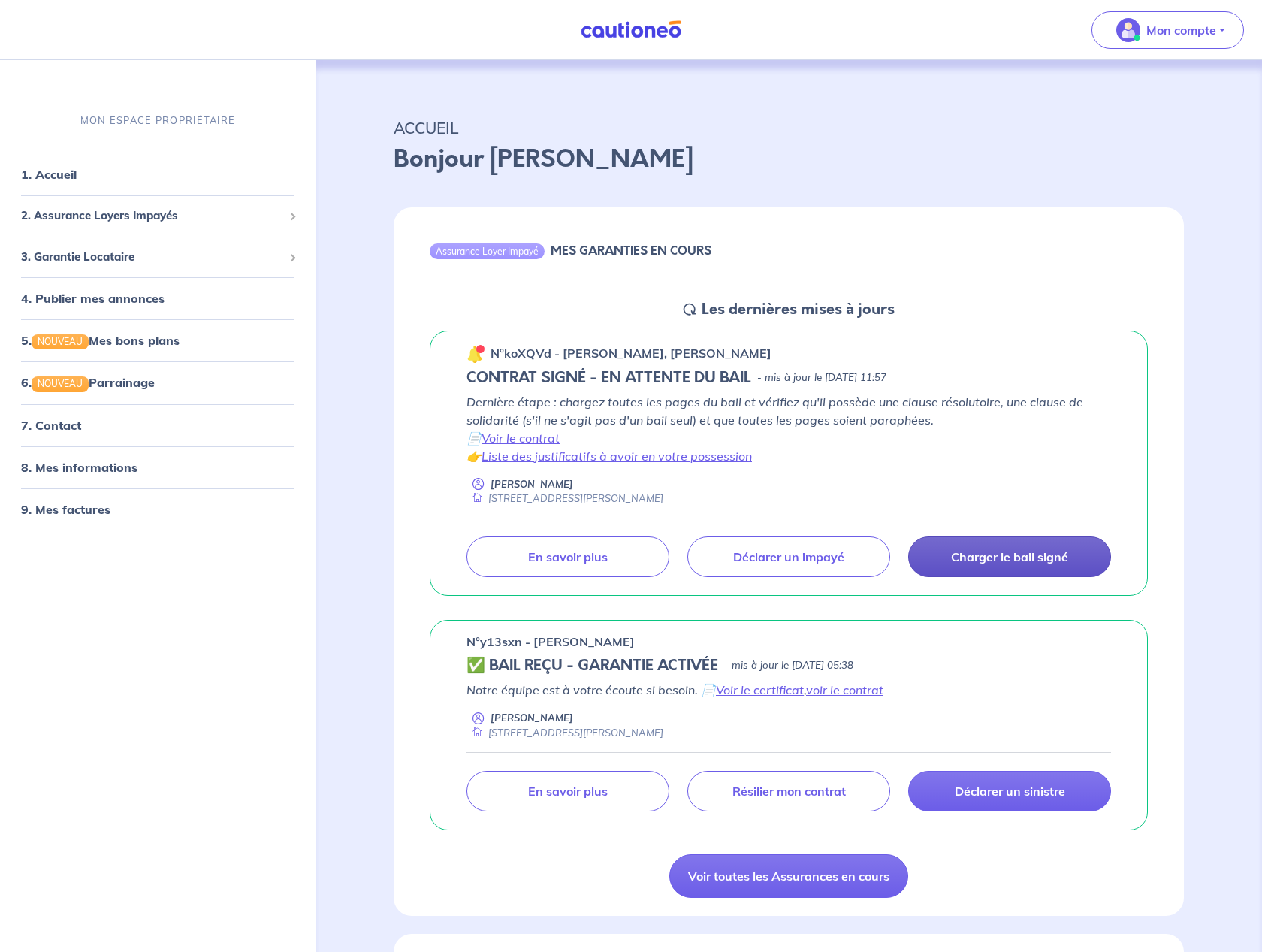
click at [1067, 564] on p "Charger le bail signé" at bounding box center [1010, 556] width 117 height 15
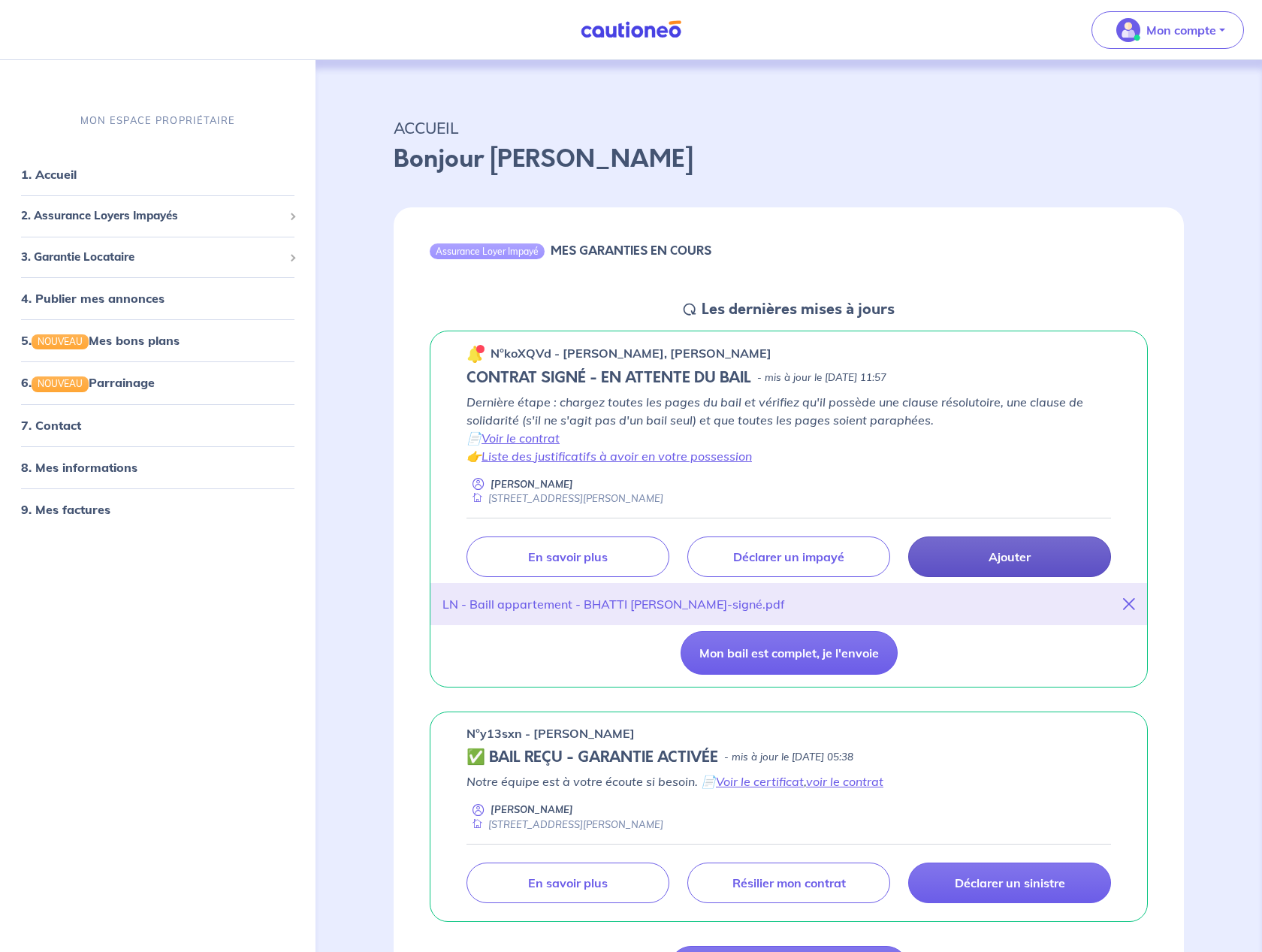
click at [985, 551] on link "Ajouter" at bounding box center [1010, 556] width 203 height 40
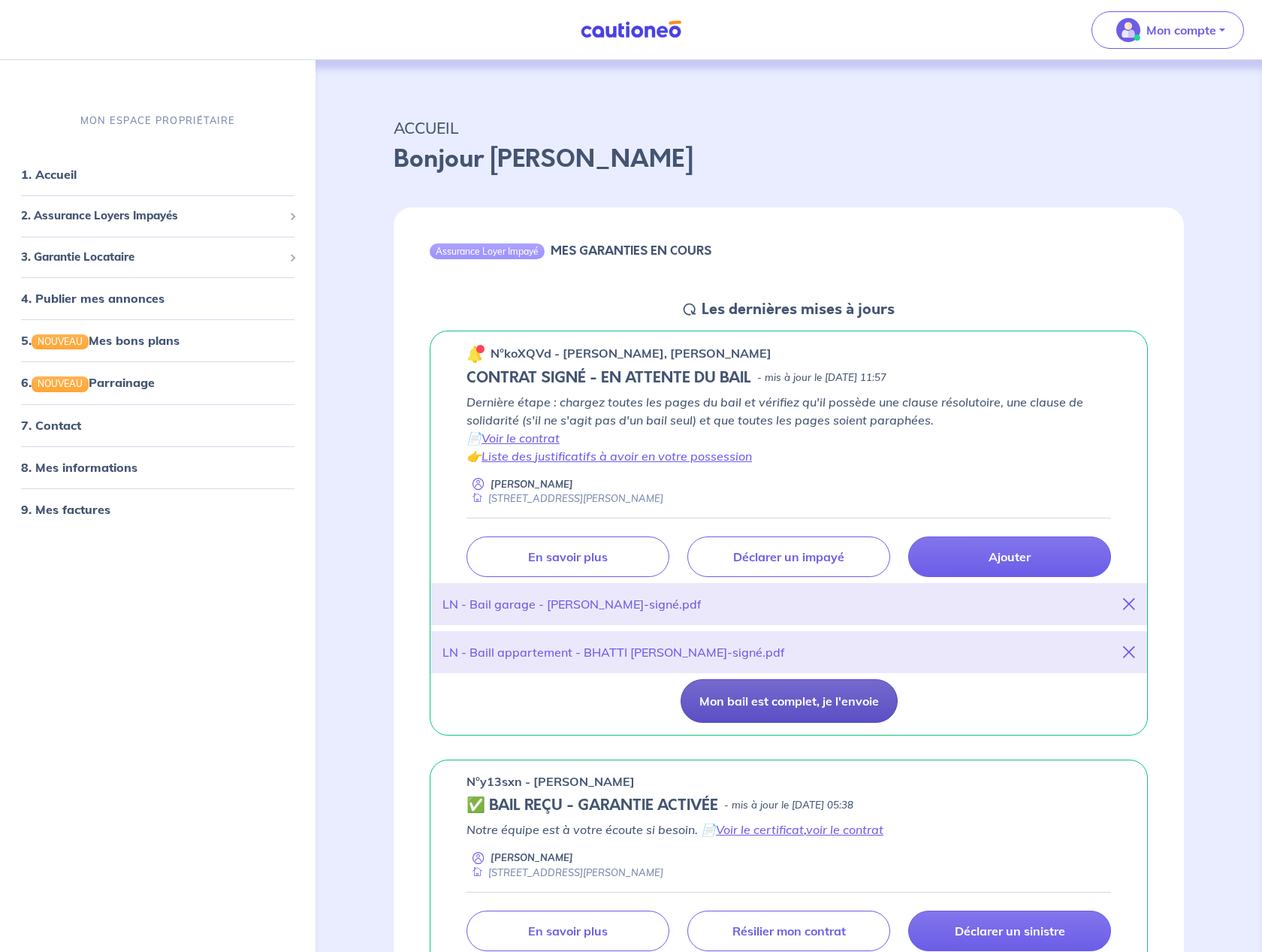
click at [827, 710] on button "Mon bail est complet, je l'envoie" at bounding box center [789, 701] width 217 height 44
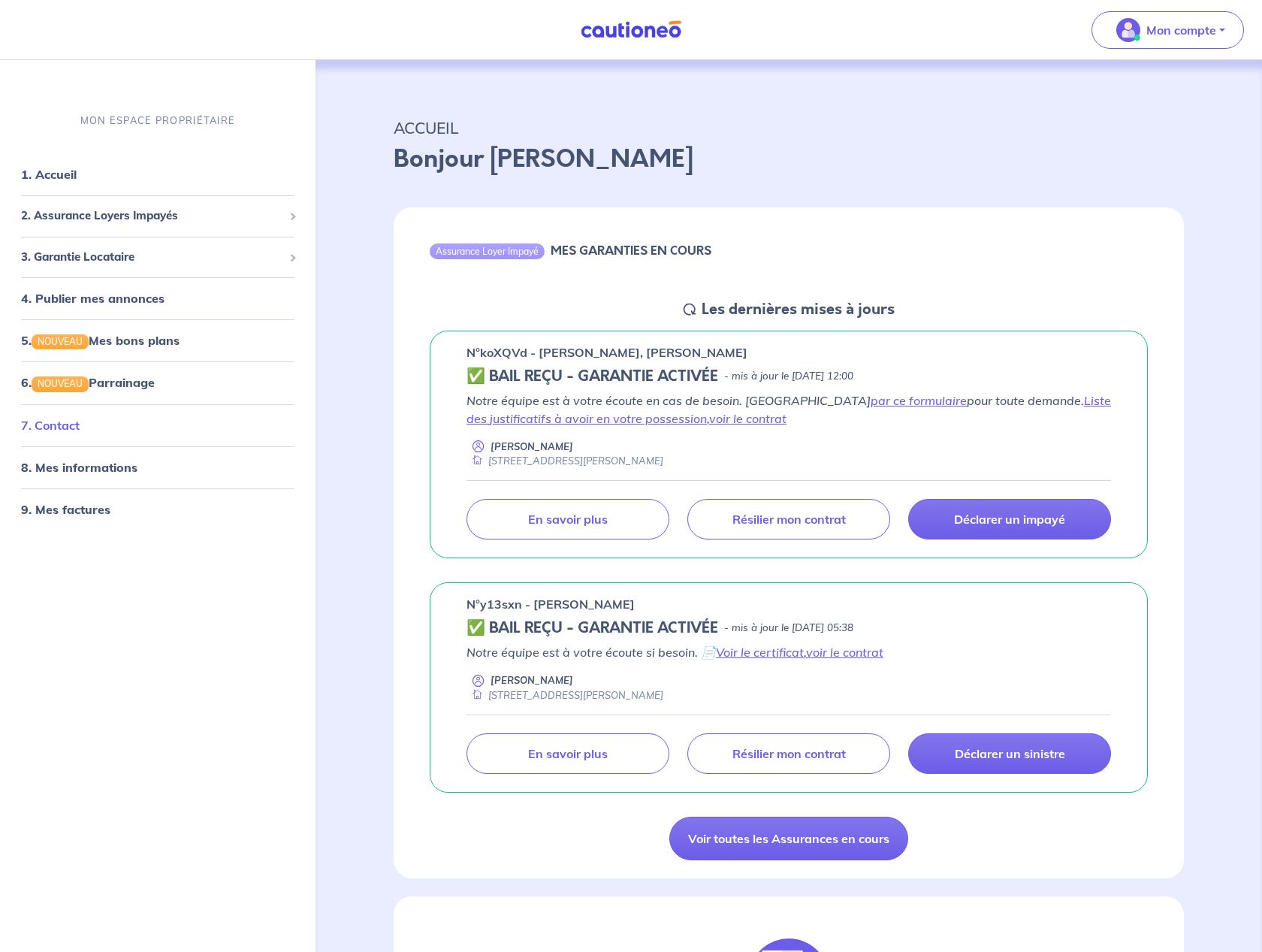
click at [72, 420] on link "7. Contact" at bounding box center [50, 424] width 59 height 15
click at [608, 624] on h5 "✅ BAIL REÇU - GARANTIE ACTIVÉE" at bounding box center [592, 628] width 251 height 18
click at [564, 753] on p "En savoir plus" at bounding box center [568, 753] width 80 height 15
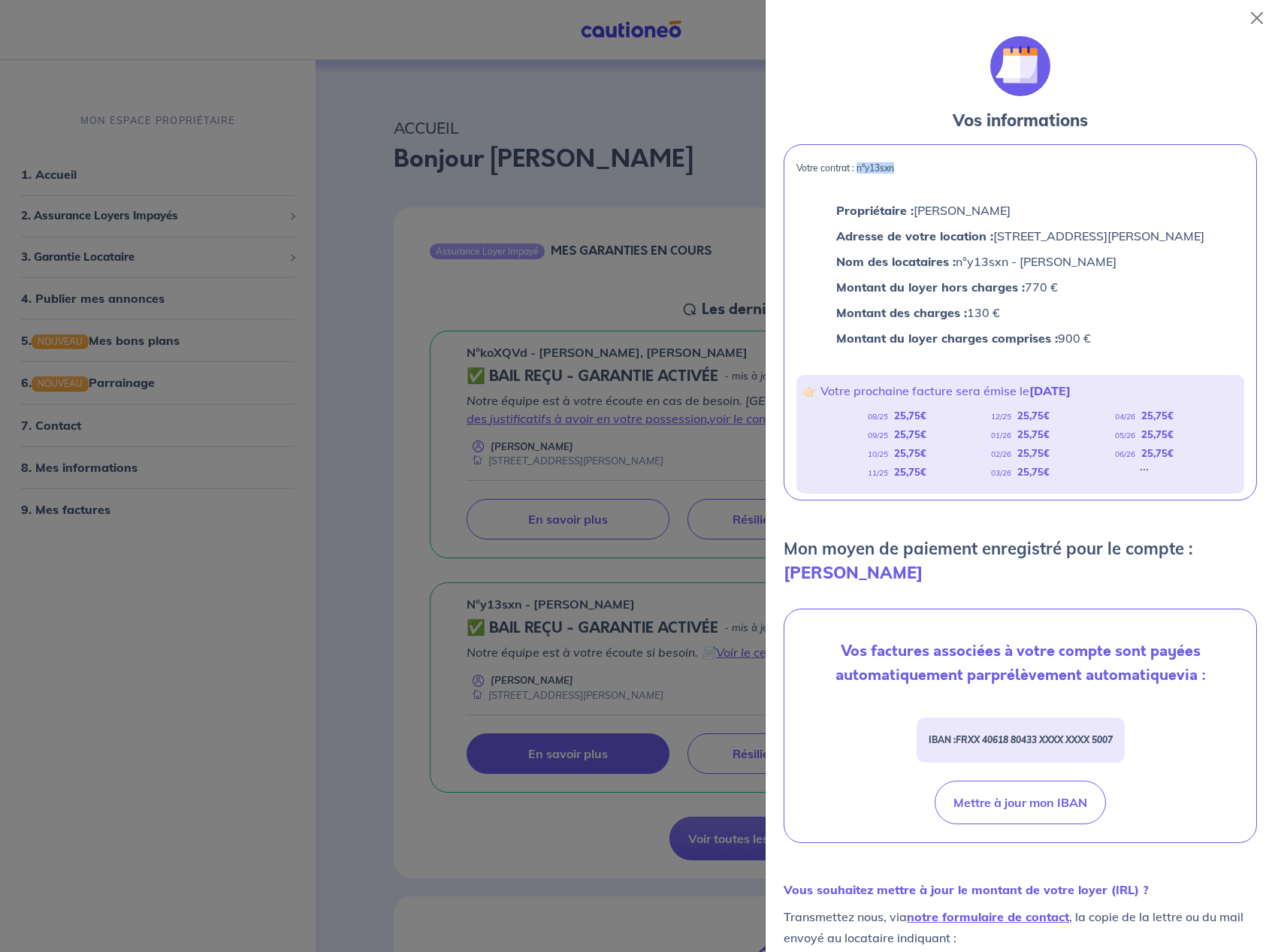
drag, startPoint x: 860, startPoint y: 167, endPoint x: 895, endPoint y: 171, distance: 35.2
click at [895, 171] on p "Votre contrat : n°y13sxn" at bounding box center [1020, 168] width 448 height 11
copy p "n°y13sxn"
click at [322, 292] on div at bounding box center [637, 476] width 1275 height 952
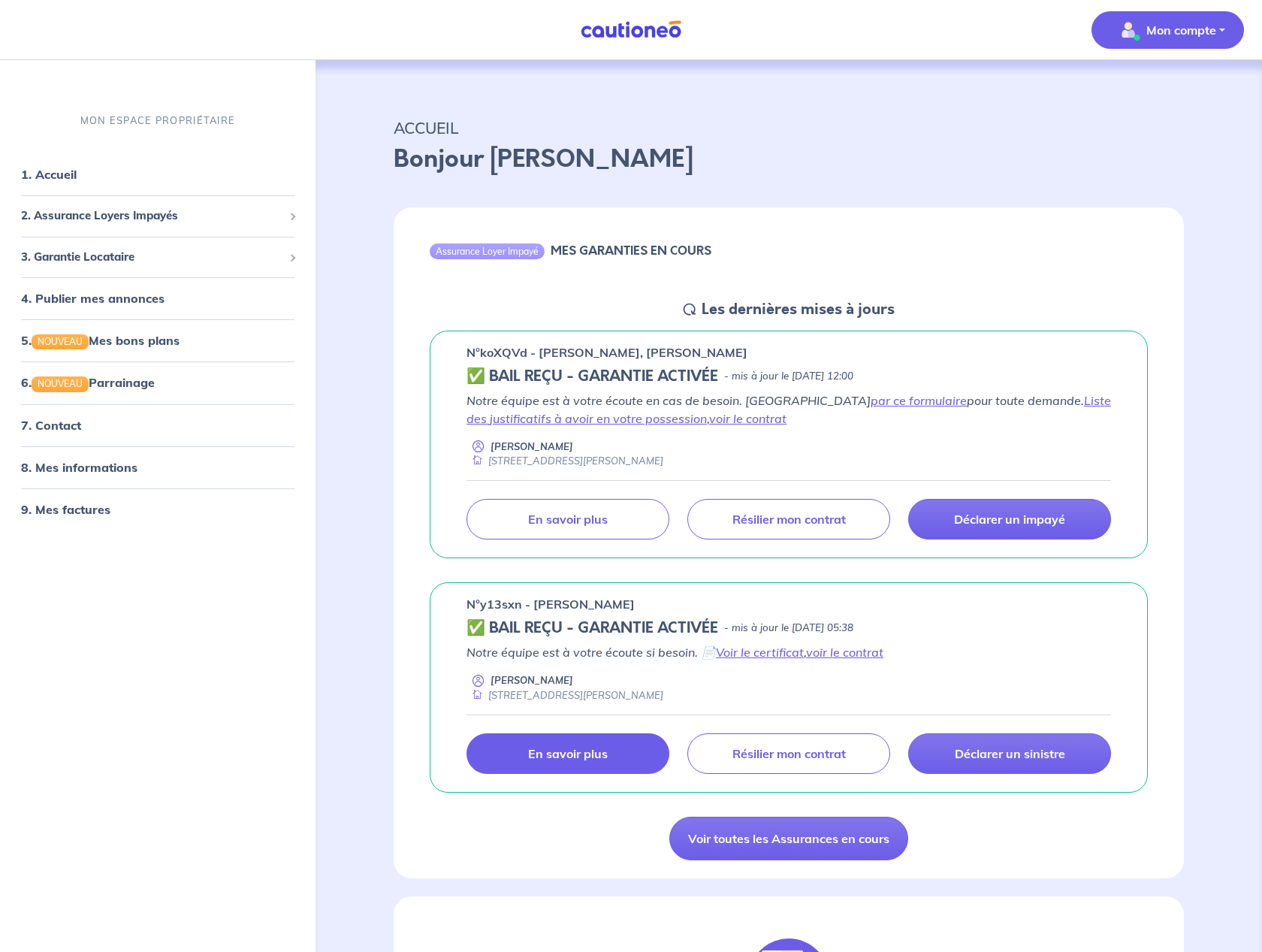
click at [1177, 42] on button "Mon compte" at bounding box center [1167, 30] width 152 height 38
click at [139, 344] on link "5. NOUVEAU Mes bons plans" at bounding box center [100, 340] width 157 height 15
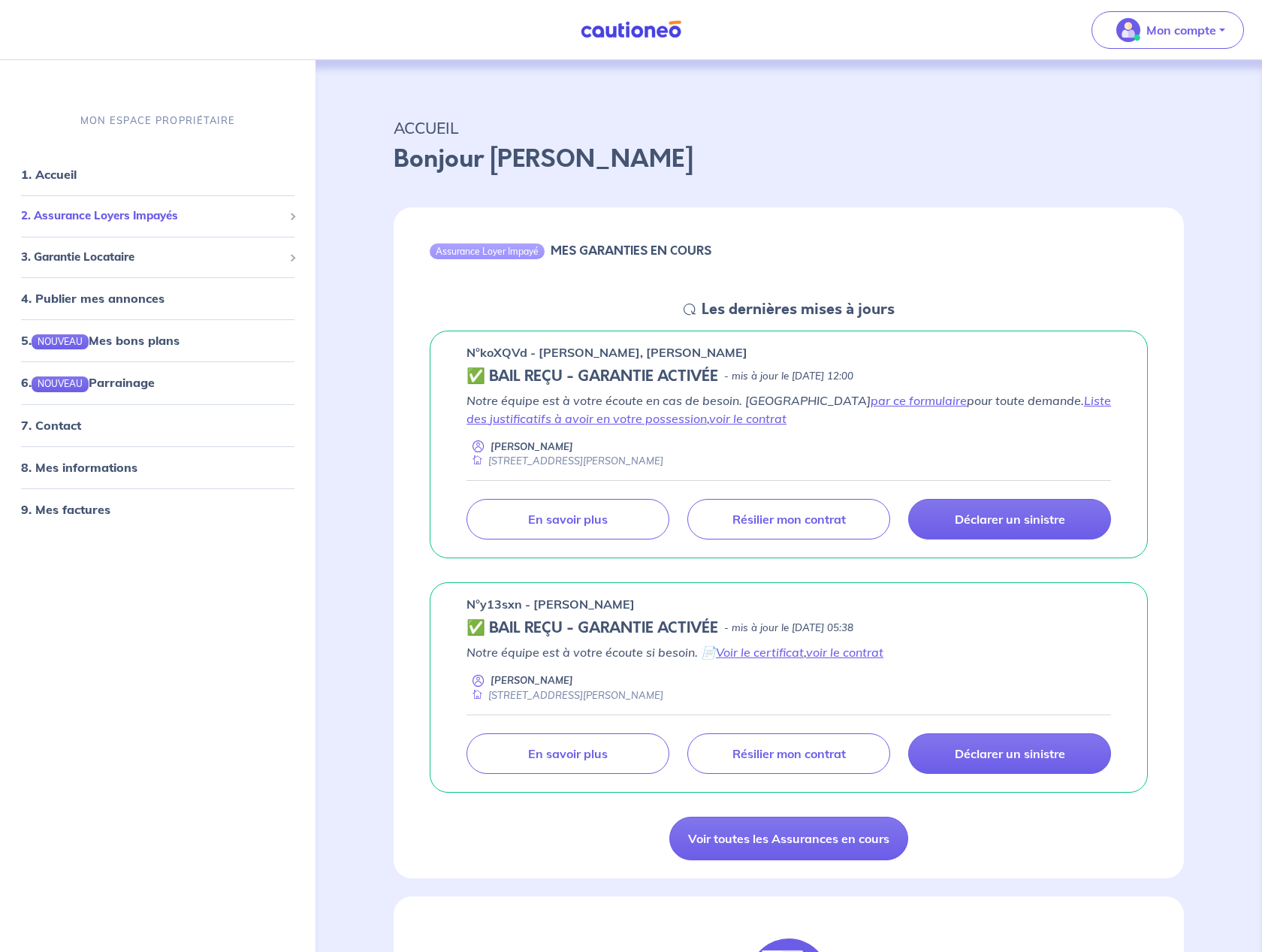
click at [284, 223] on div "2. Assurance Loyers Impayés" at bounding box center [157, 216] width 303 height 30
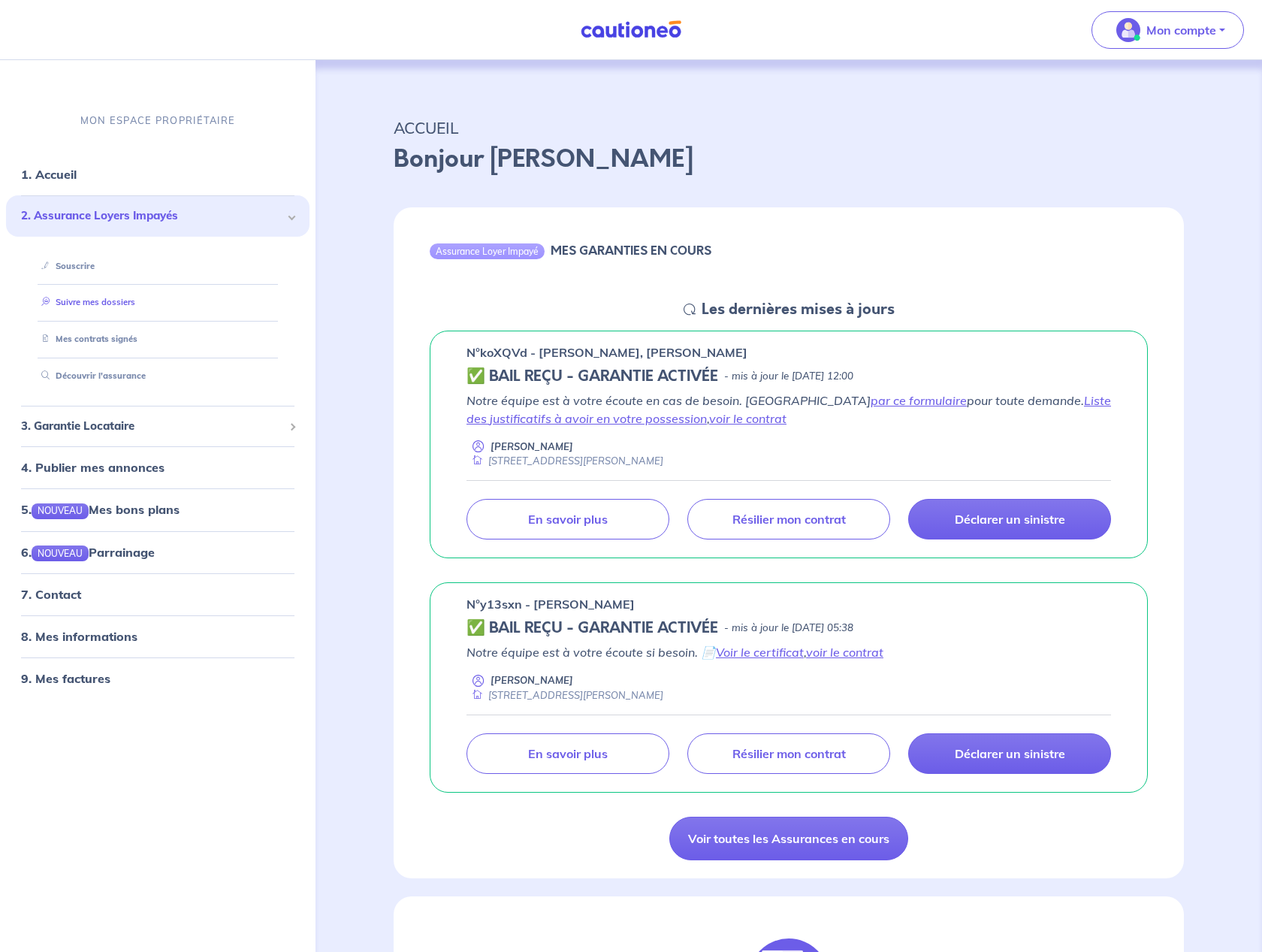
click at [89, 307] on link "Suivre mes dossiers" at bounding box center [85, 302] width 100 height 11
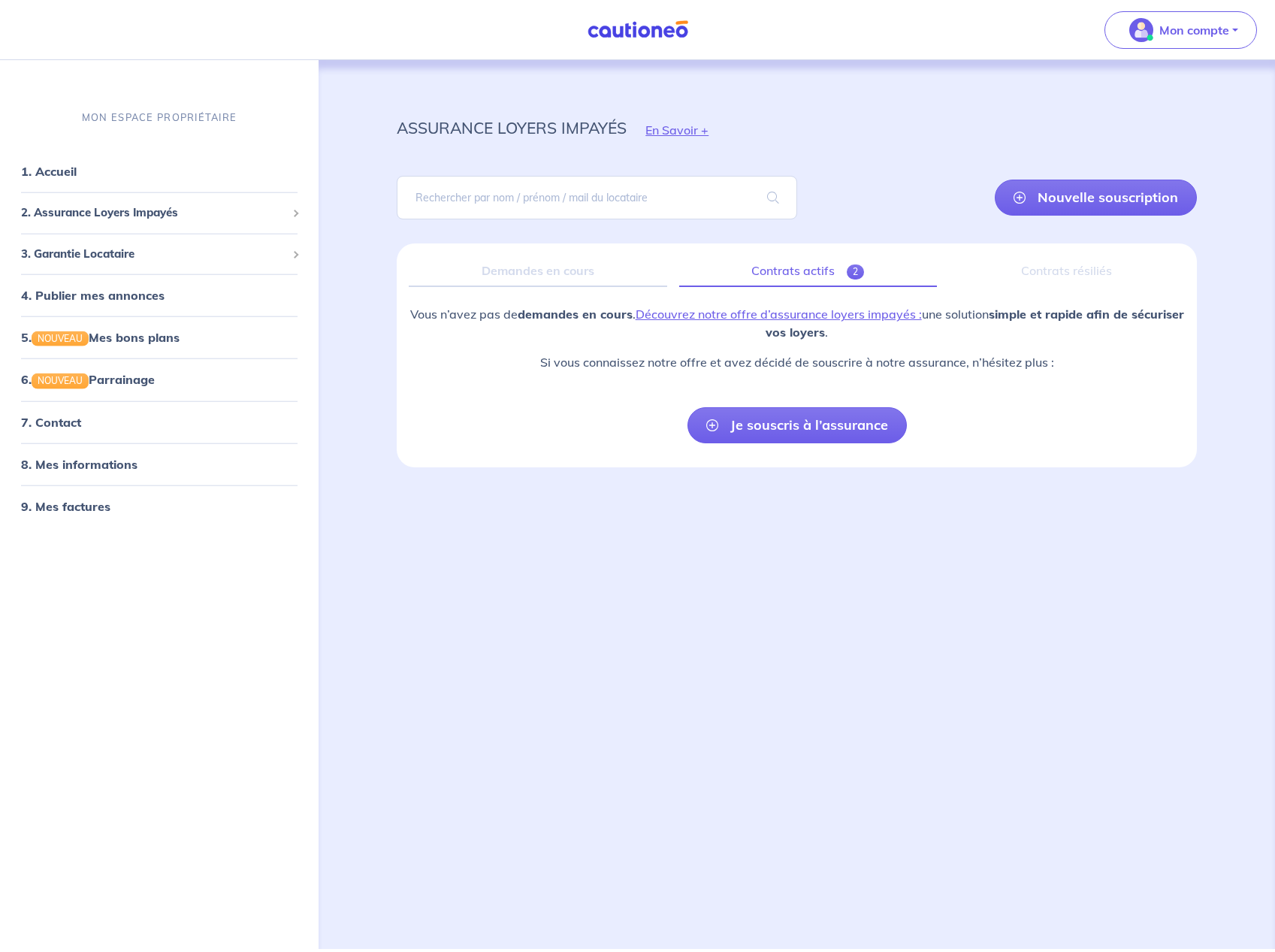
click at [790, 274] on link "Contrats actifs 2" at bounding box center [808, 271] width 258 height 31
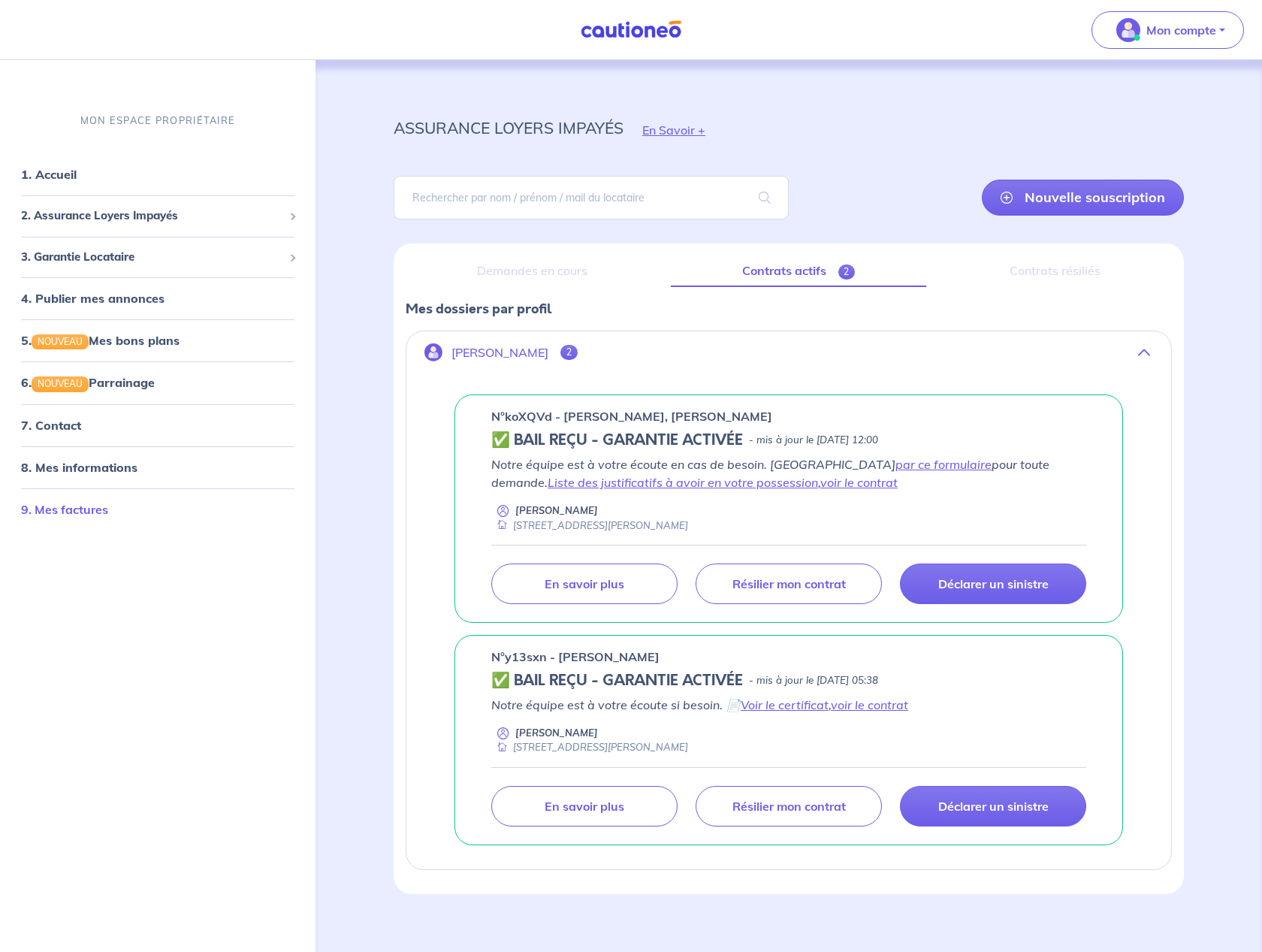
click at [106, 505] on link "9. Mes factures" at bounding box center [65, 509] width 87 height 15
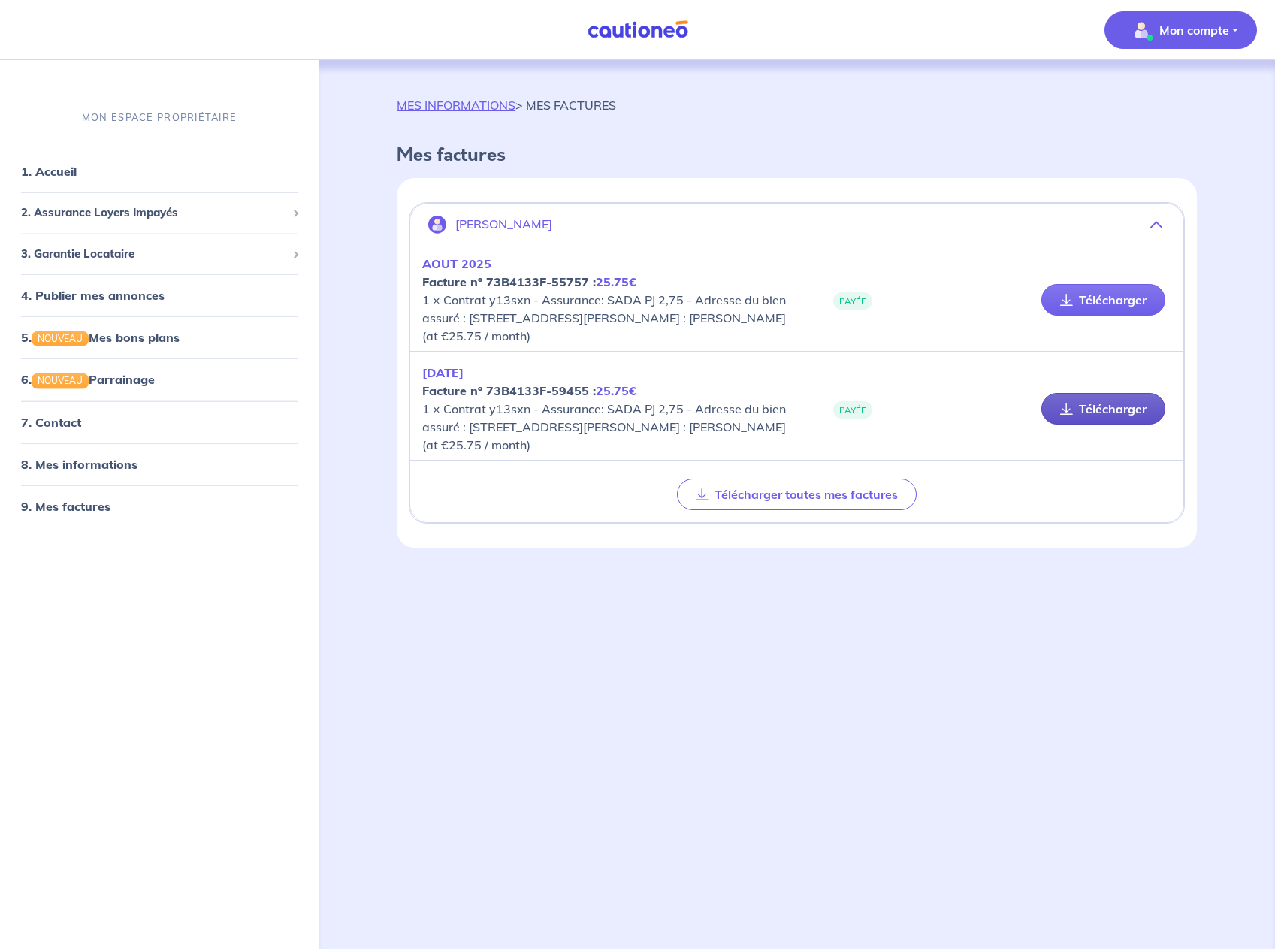
click at [1080, 410] on link "Télécharger" at bounding box center [1103, 409] width 124 height 31
click at [54, 176] on link "1. Accueil" at bounding box center [49, 171] width 55 height 15
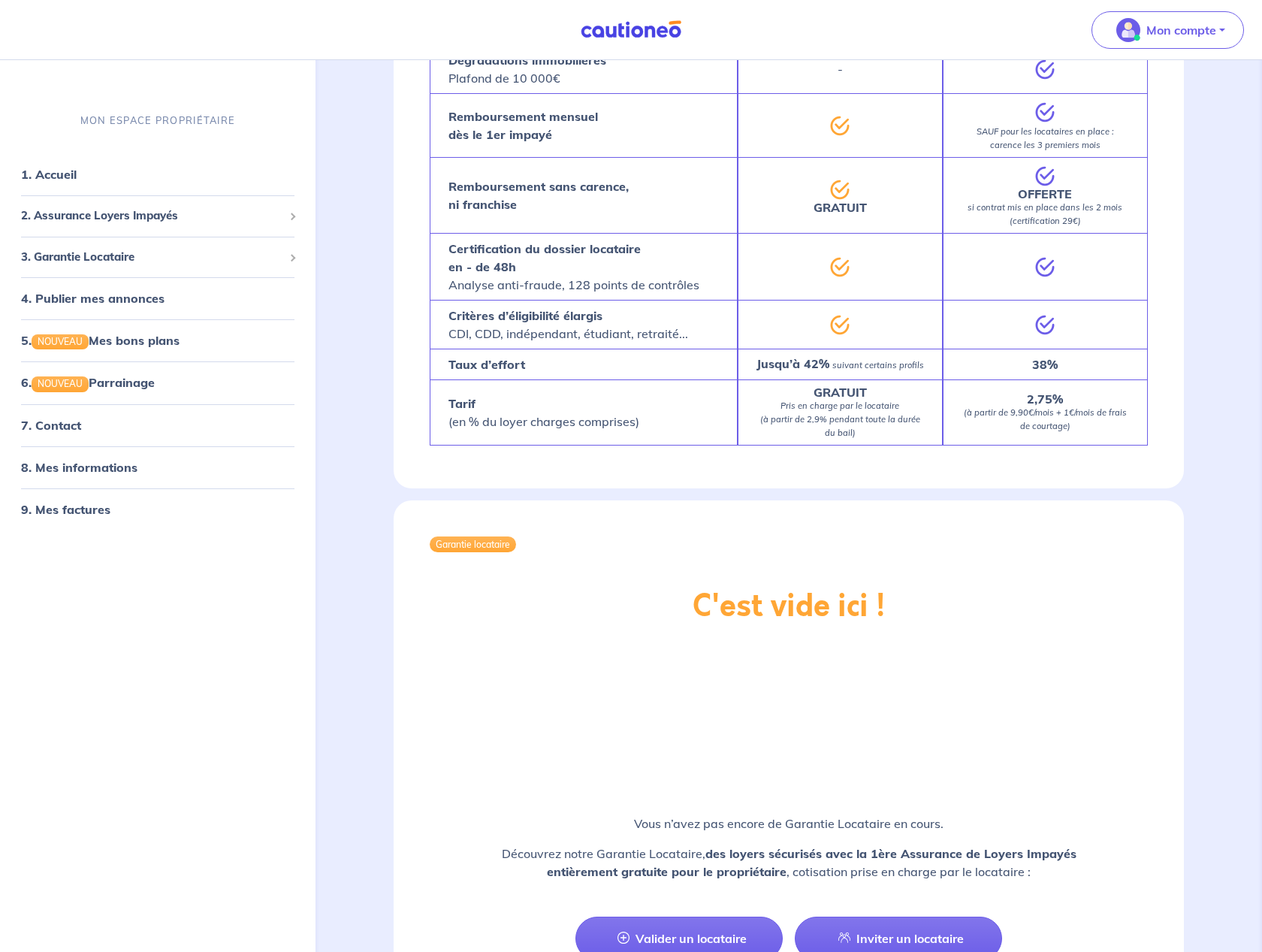
scroll to position [1506, 0]
